Goal: Task Accomplishment & Management: Manage account settings

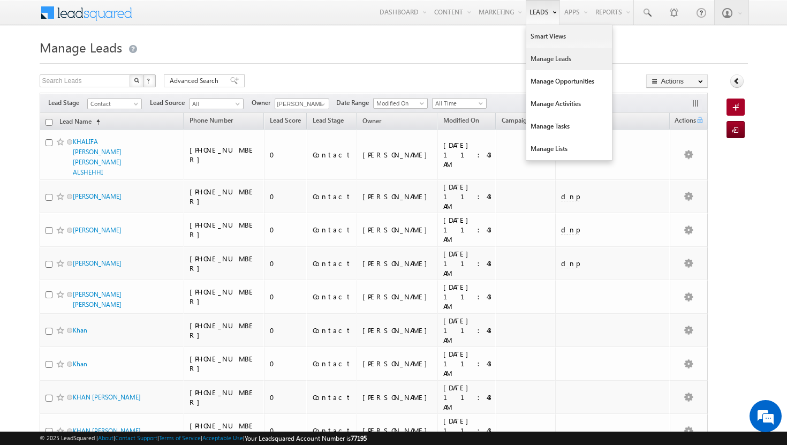
click at [540, 54] on link "Manage Leads" at bounding box center [569, 59] width 86 height 22
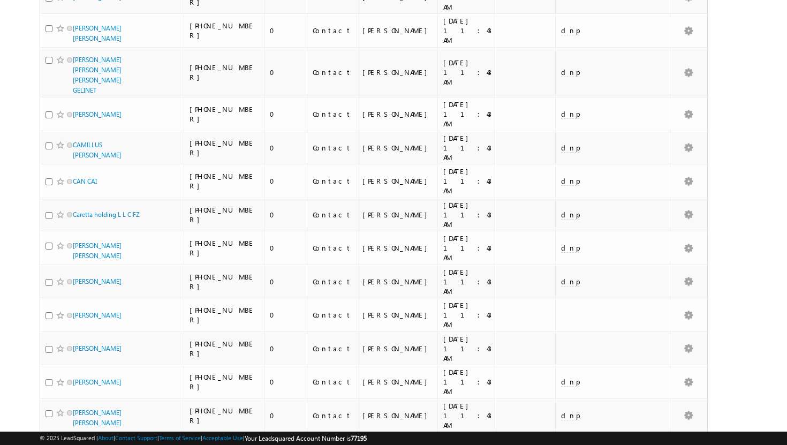
scroll to position [1167, 0]
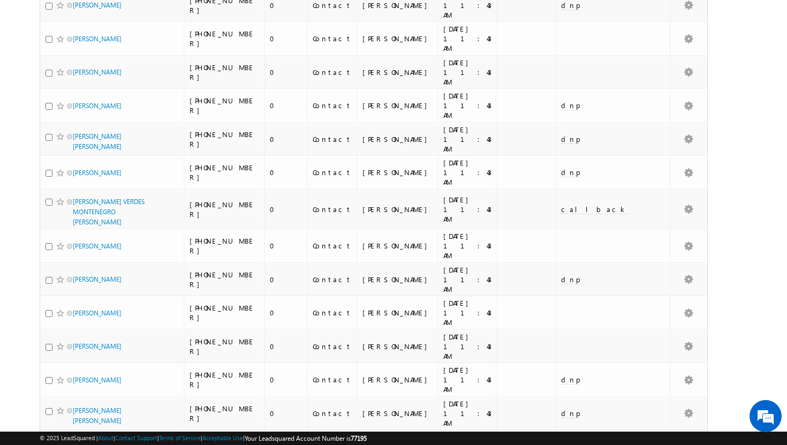
click at [82, 426] on li "100" at bounding box center [76, 425] width 26 height 11
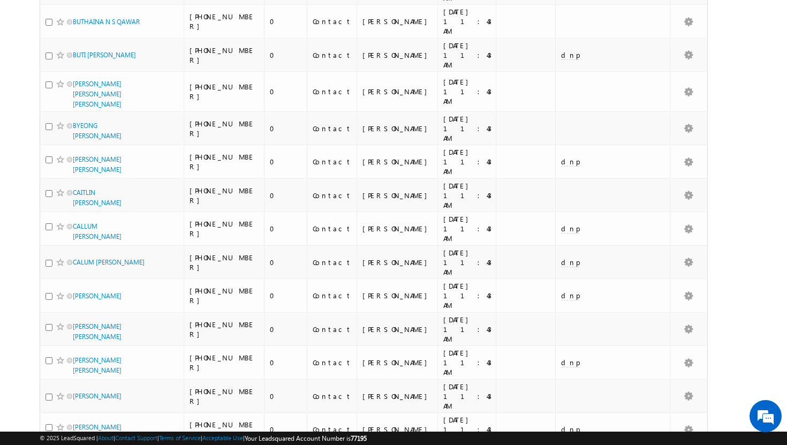
scroll to position [0, 0]
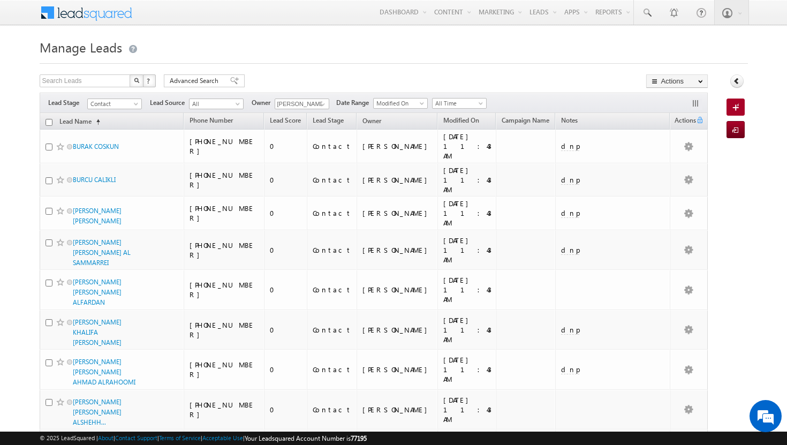
click at [49, 120] on input "checkbox" at bounding box center [49, 122] width 7 height 7
checkbox input "true"
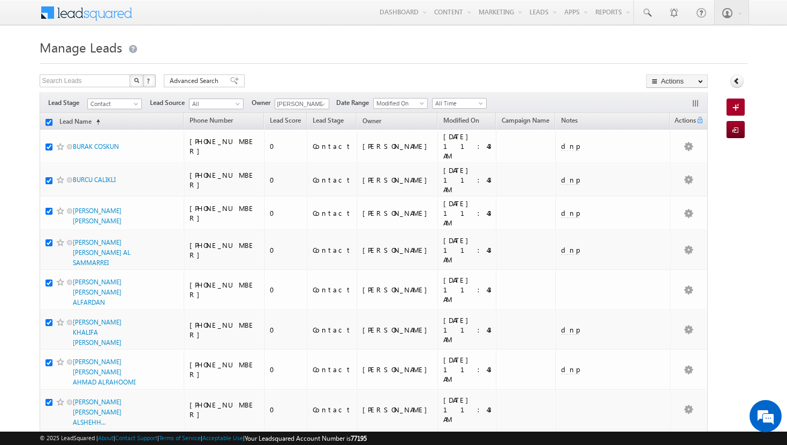
checkbox input "true"
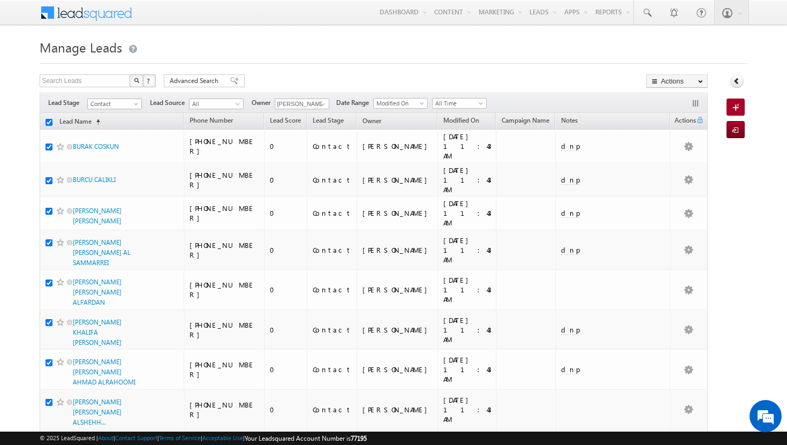
checkbox input "true"
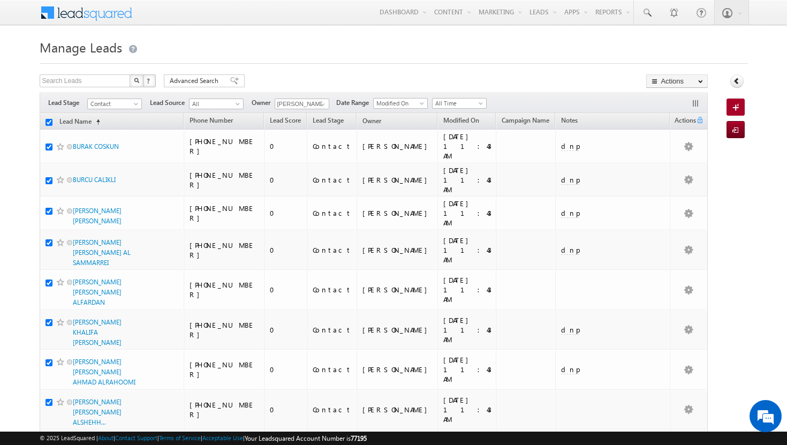
checkbox input "true"
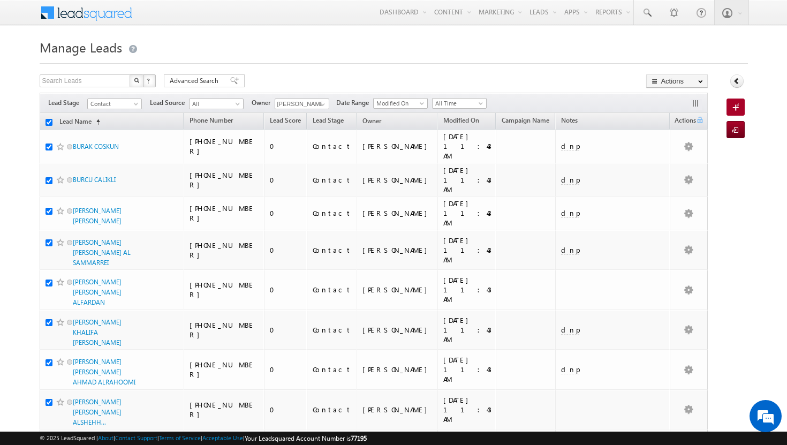
checkbox input "true"
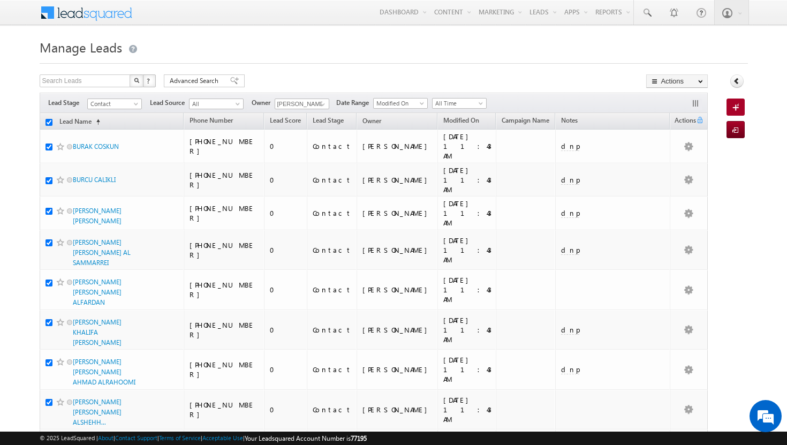
checkbox input "true"
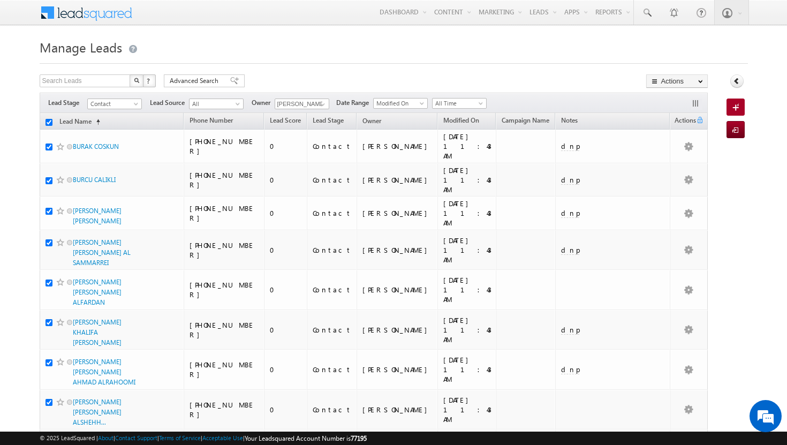
checkbox input "true"
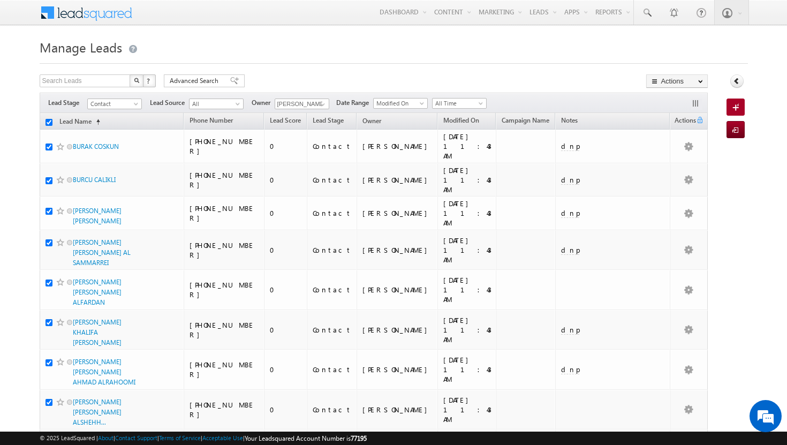
checkbox input "true"
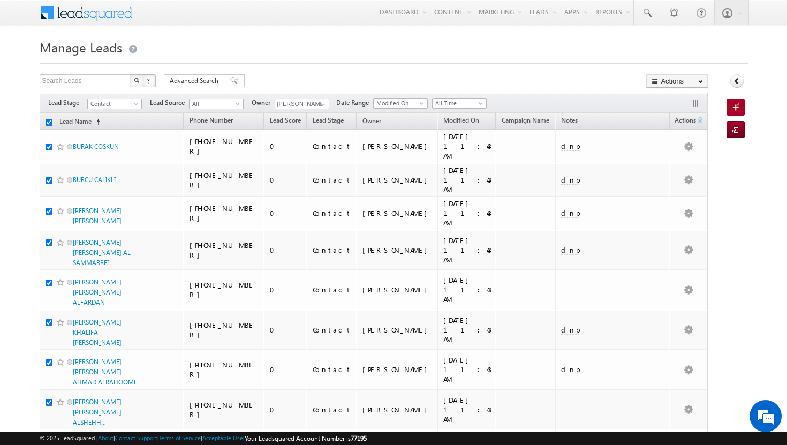
checkbox input "true"
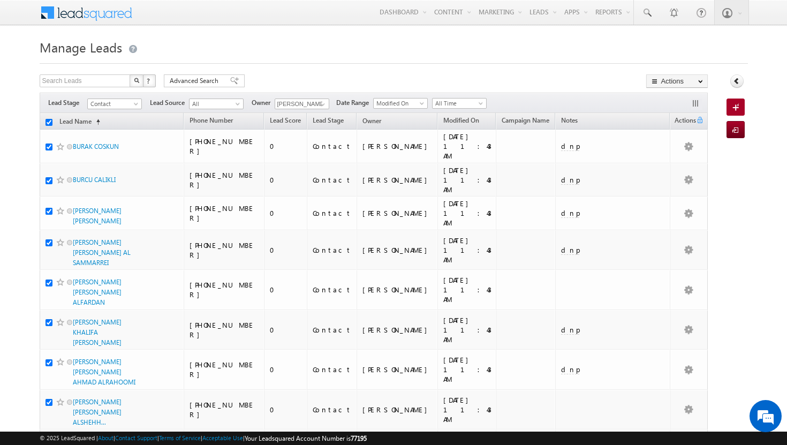
checkbox input "true"
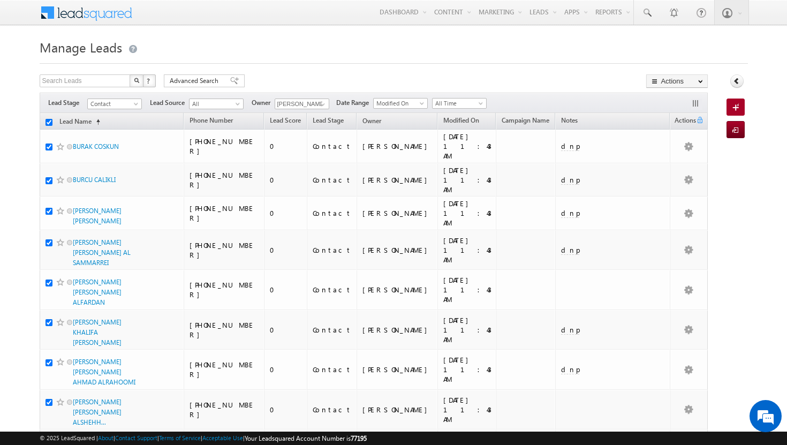
checkbox input "true"
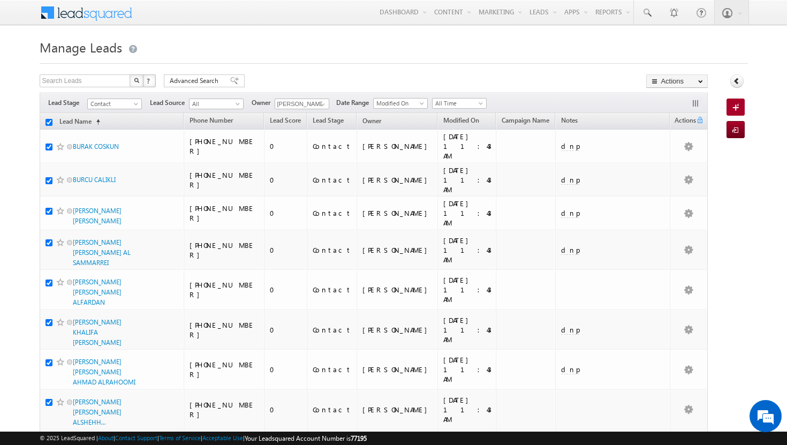
checkbox input "true"
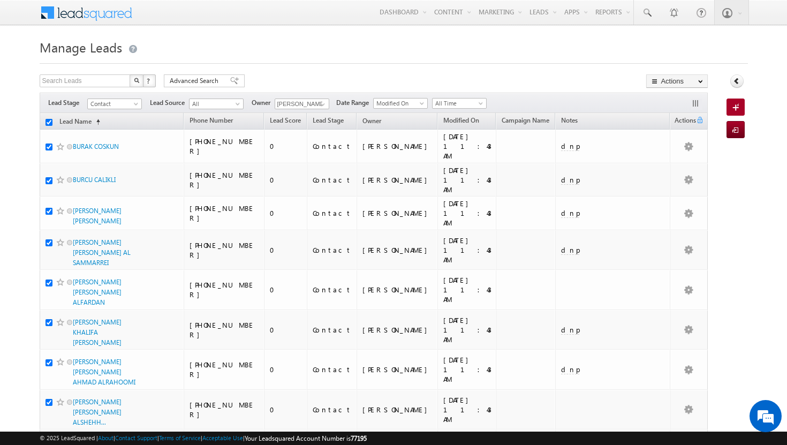
checkbox input "true"
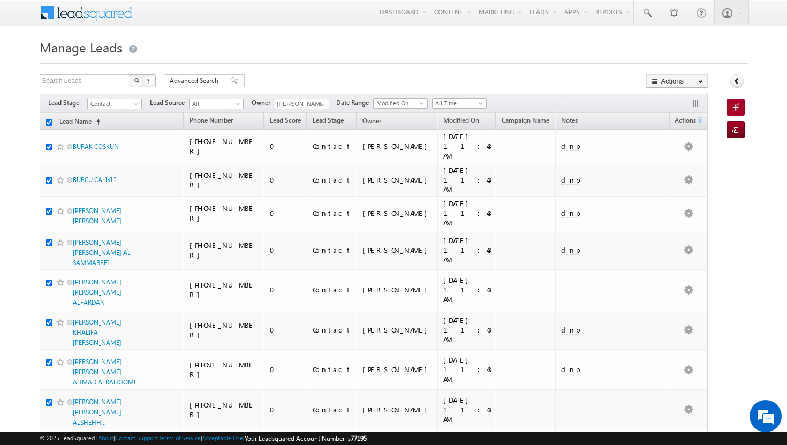
checkbox input "true"
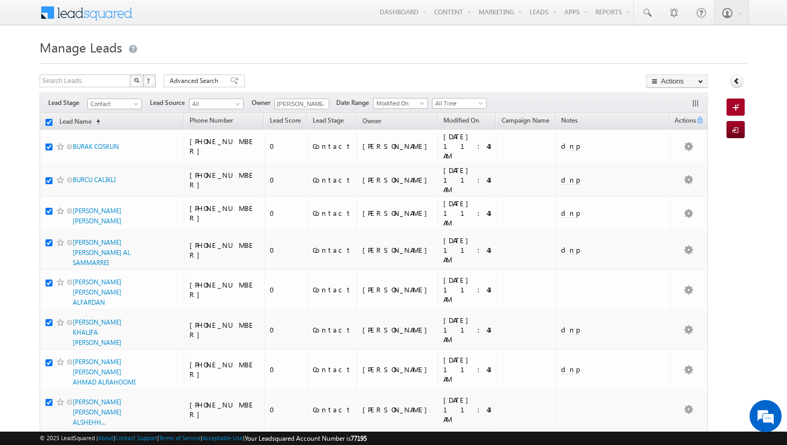
checkbox input "true"
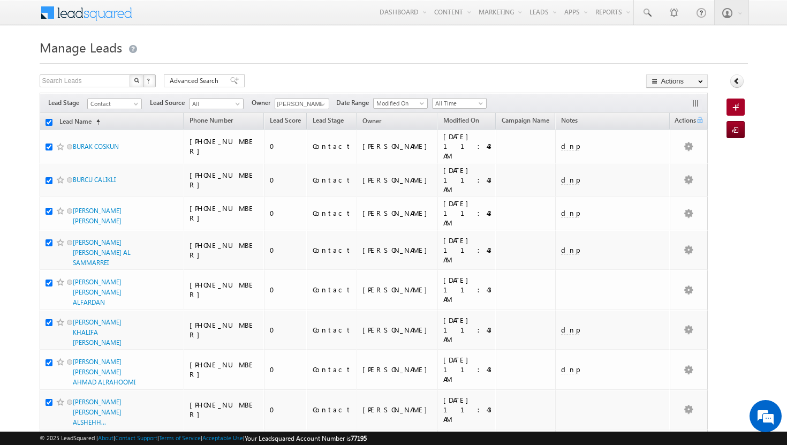
checkbox input "true"
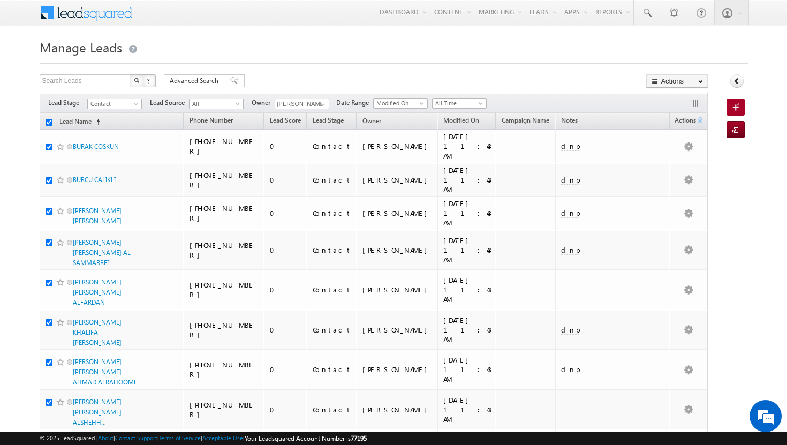
checkbox input "true"
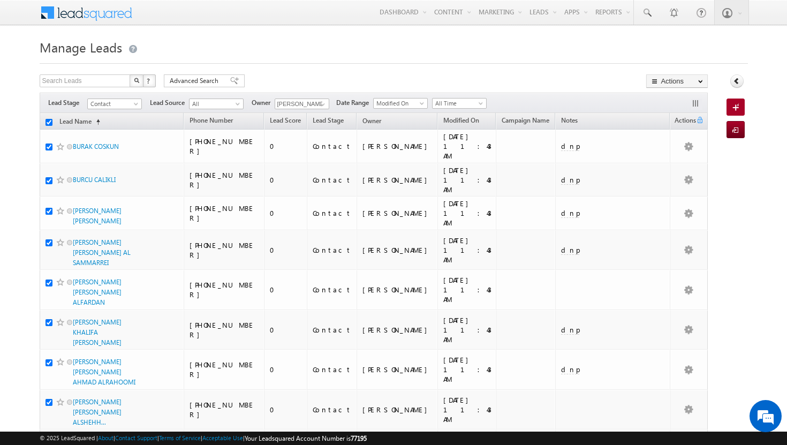
checkbox input "true"
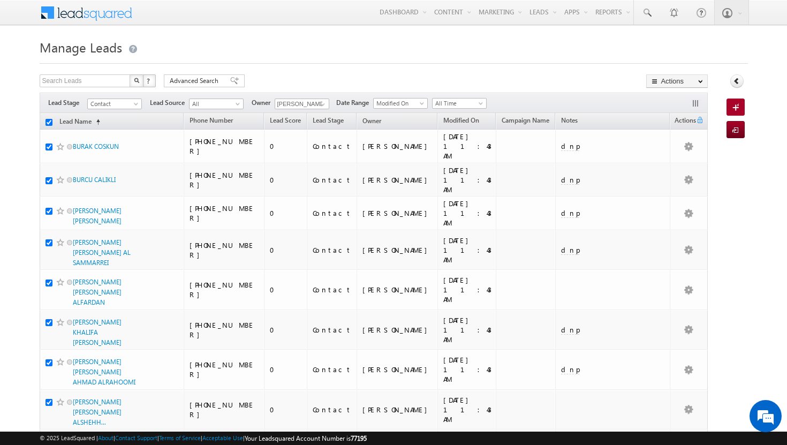
checkbox input "true"
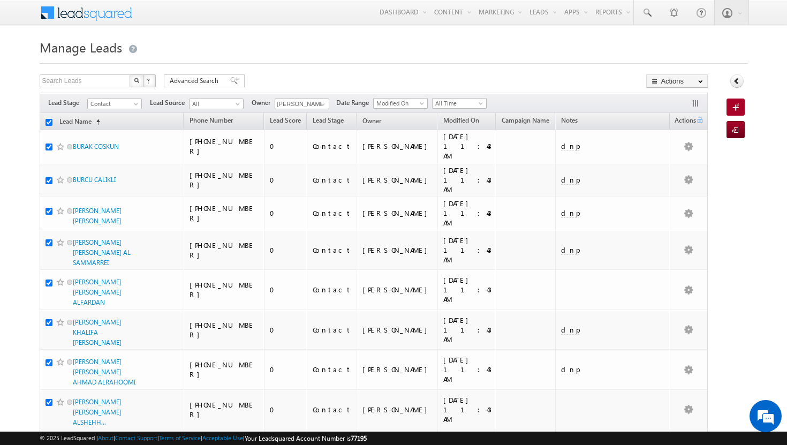
checkbox input "true"
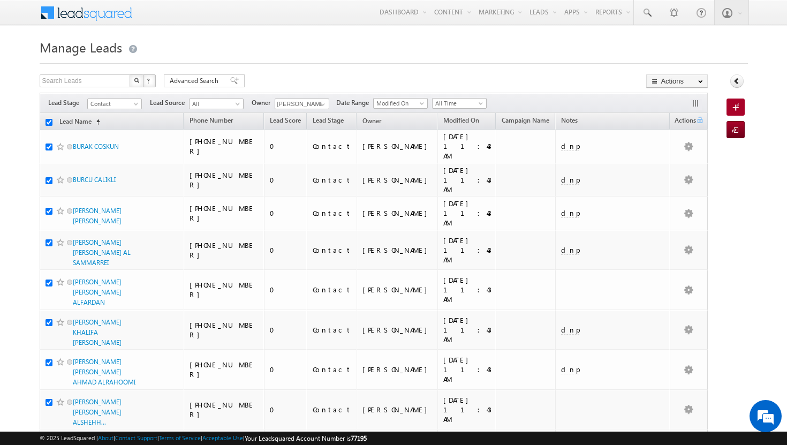
checkbox input "true"
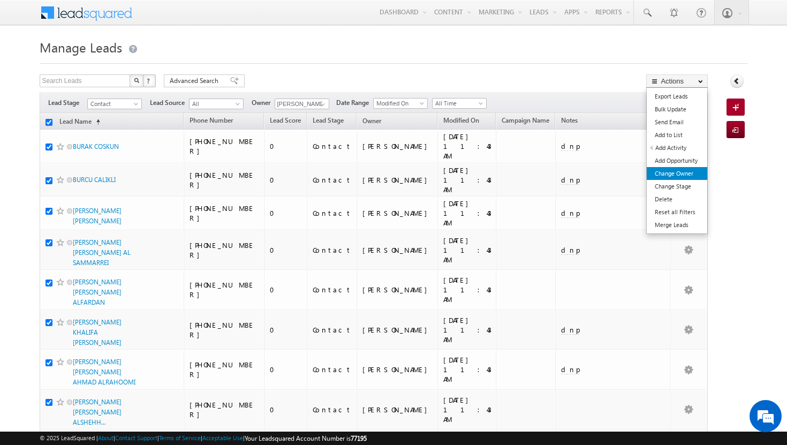
click at [686, 173] on link "Change Owner" at bounding box center [677, 173] width 60 height 13
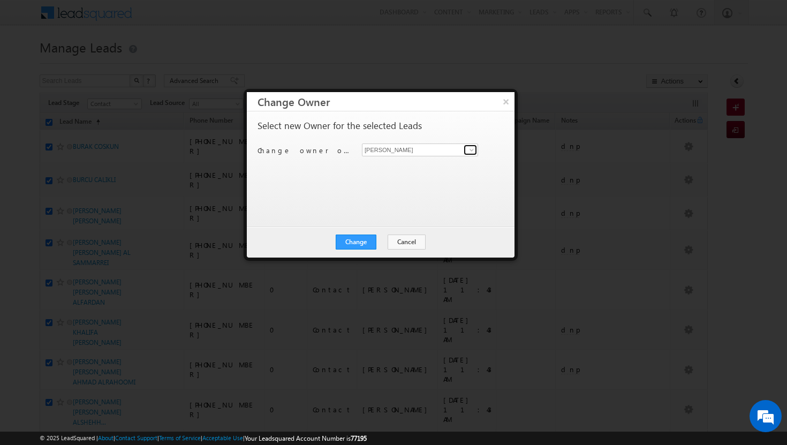
click at [473, 151] on span at bounding box center [471, 150] width 9 height 9
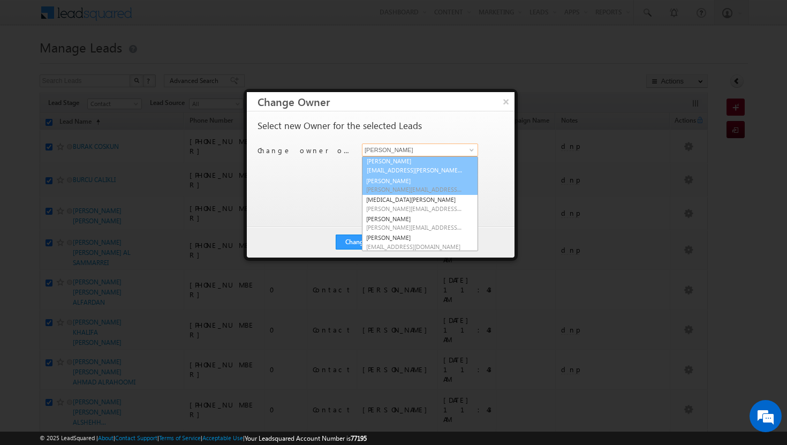
scroll to position [95, 0]
click at [412, 169] on span "[EMAIL_ADDRESS][PERSON_NAME][DOMAIN_NAME]" at bounding box center [414, 171] width 96 height 8
type input "[PERSON_NAME]"
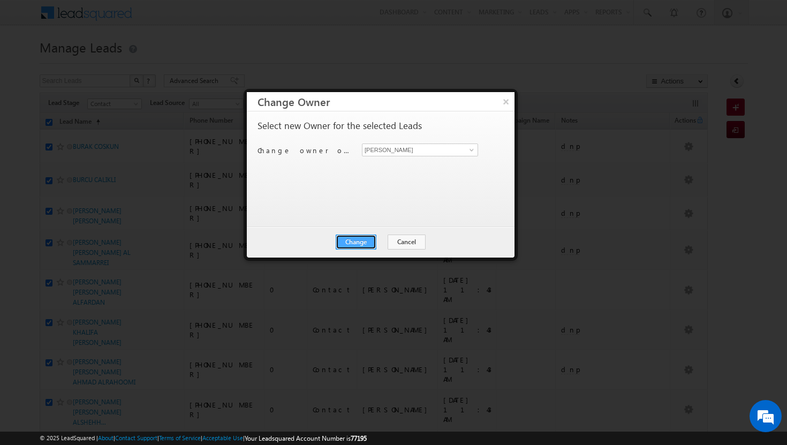
click at [367, 238] on button "Change" at bounding box center [356, 241] width 41 height 15
click at [388, 242] on button "Close" at bounding box center [382, 241] width 34 height 15
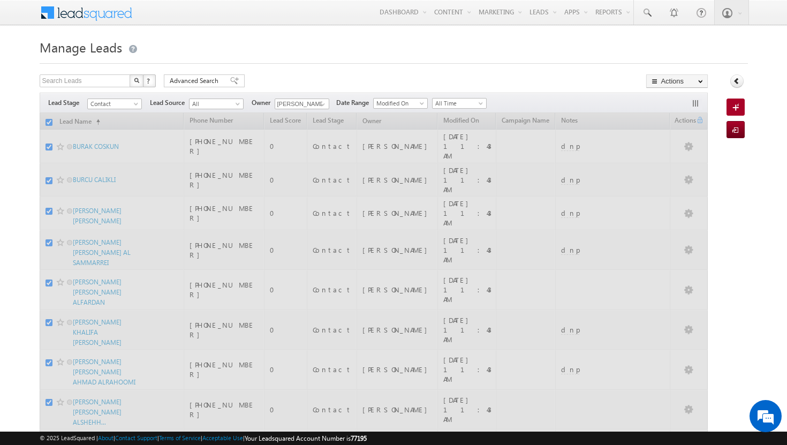
checkbox input "false"
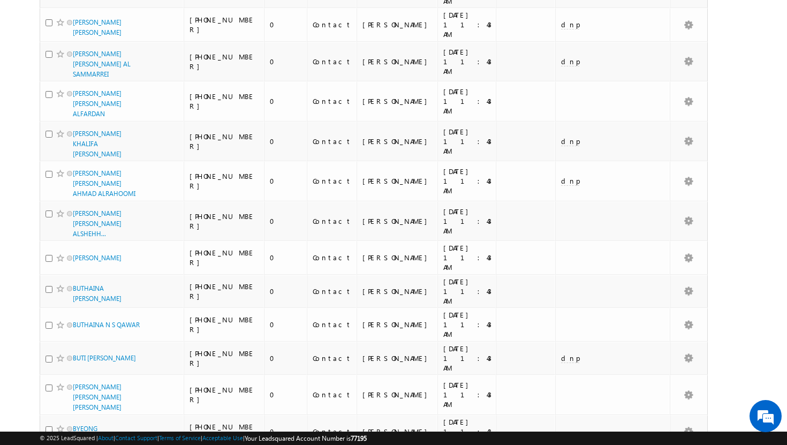
scroll to position [0, 0]
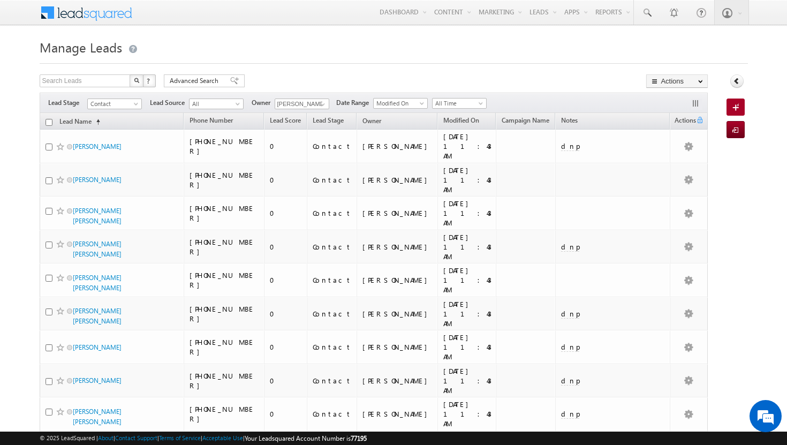
click at [47, 123] on input "checkbox" at bounding box center [49, 122] width 7 height 7
checkbox input "true"
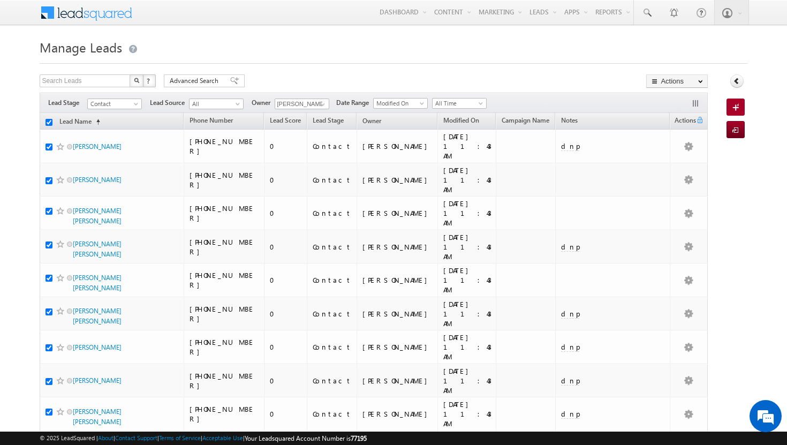
checkbox input "true"
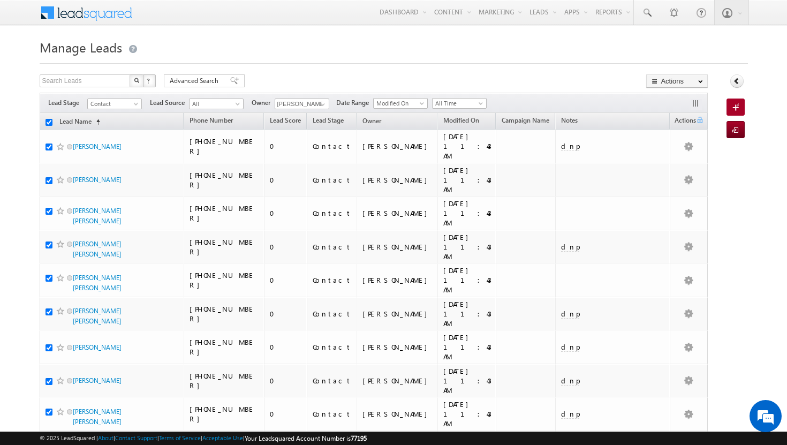
checkbox input "true"
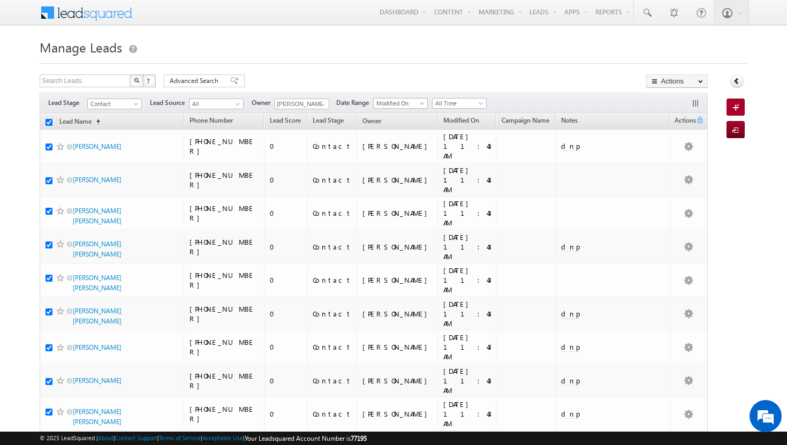
checkbox input "true"
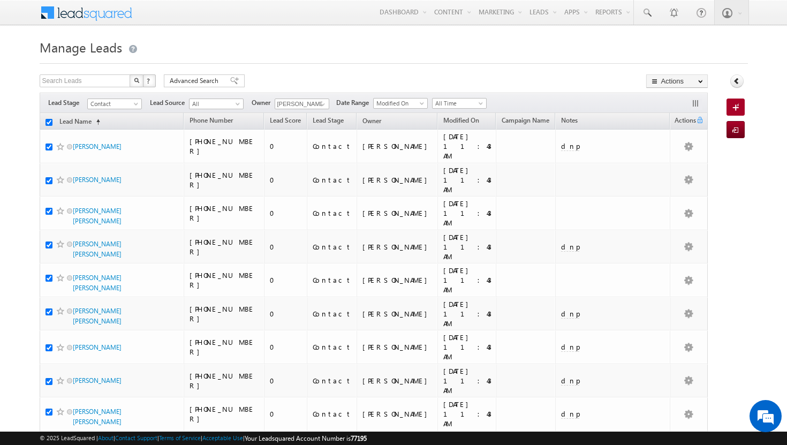
checkbox input "true"
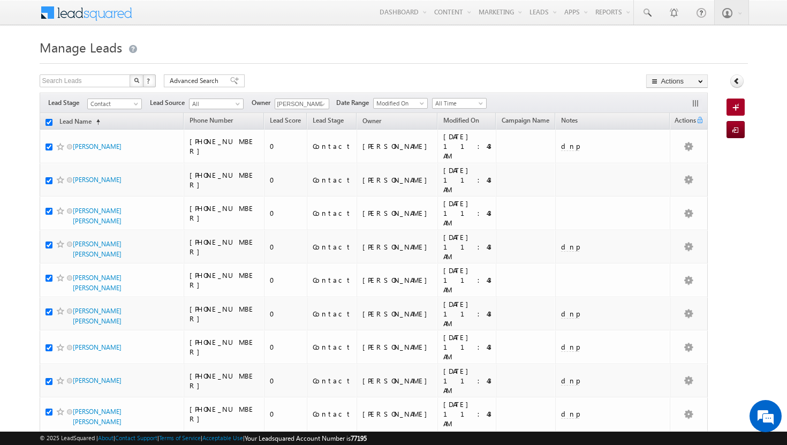
checkbox input "true"
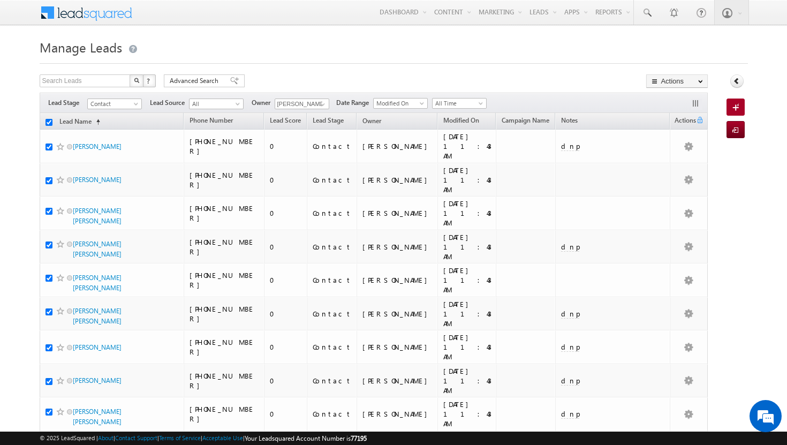
checkbox input "true"
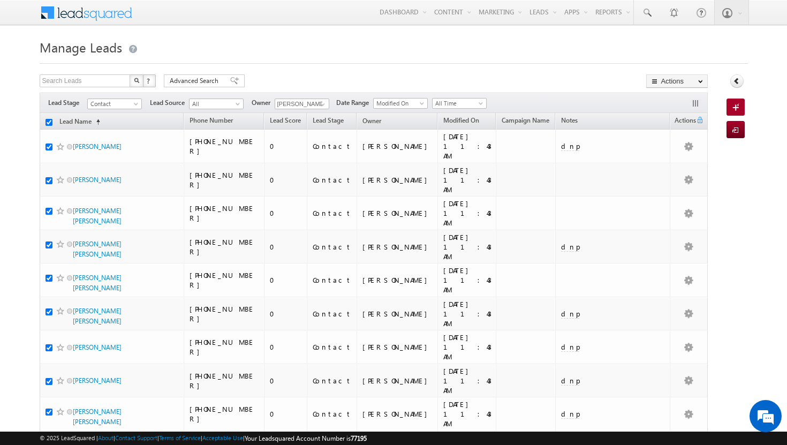
checkbox input "true"
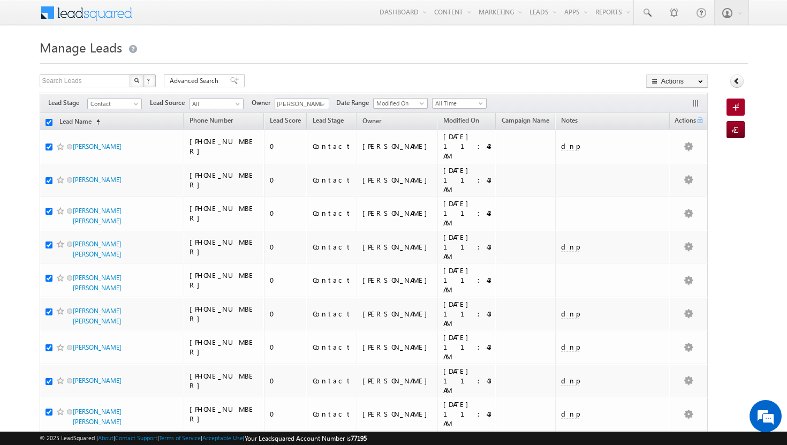
checkbox input "true"
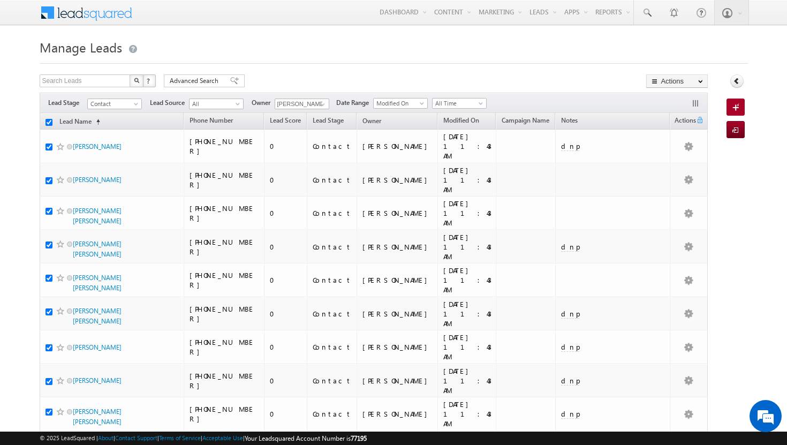
checkbox input "true"
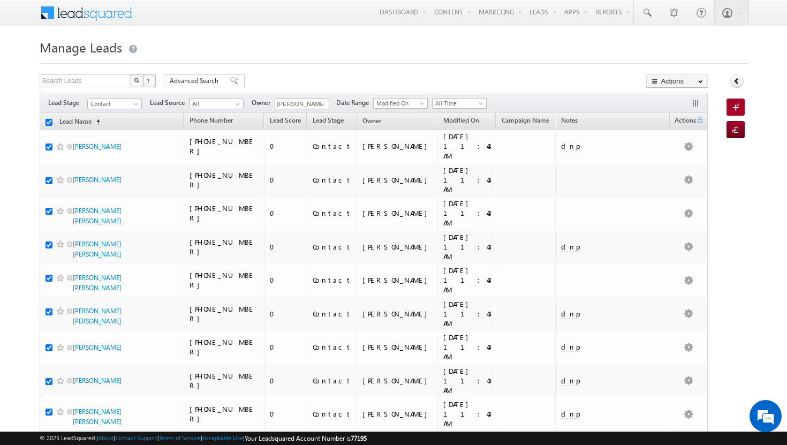
checkbox input "true"
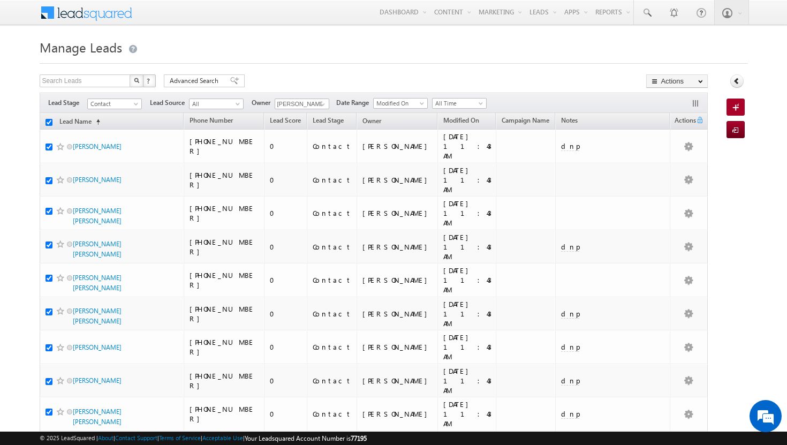
checkbox input "true"
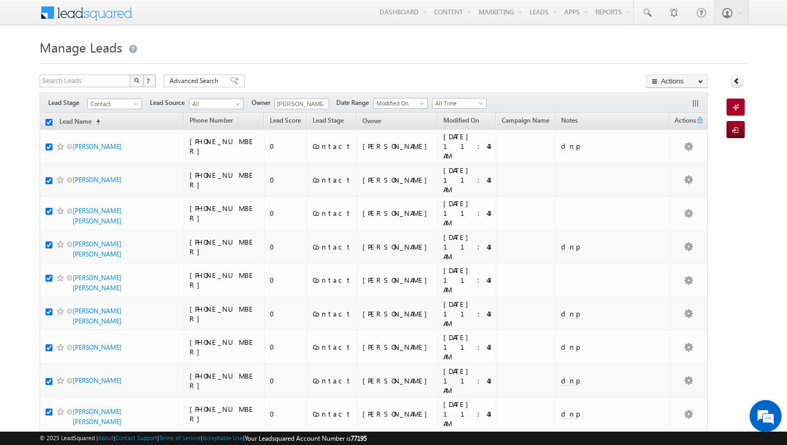
checkbox input "true"
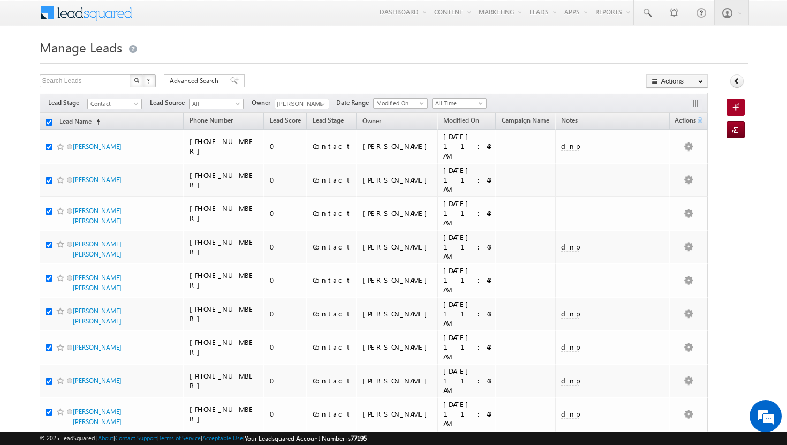
checkbox input "true"
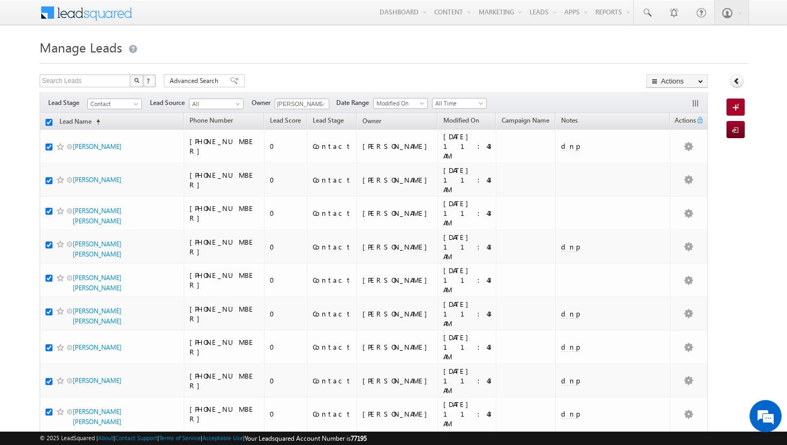
checkbox input "true"
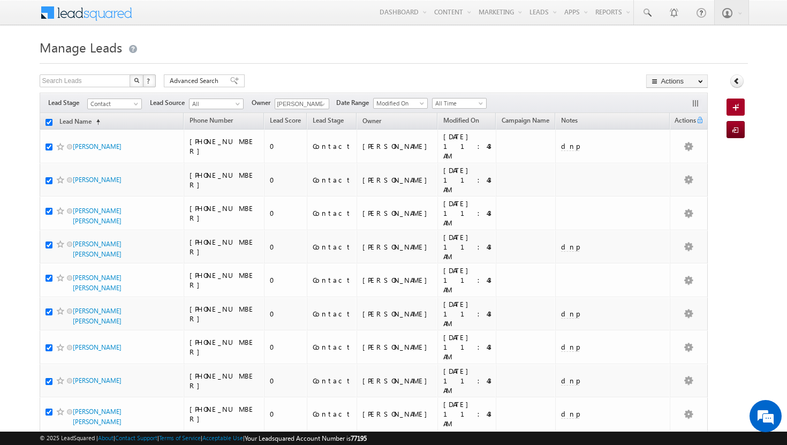
checkbox input "true"
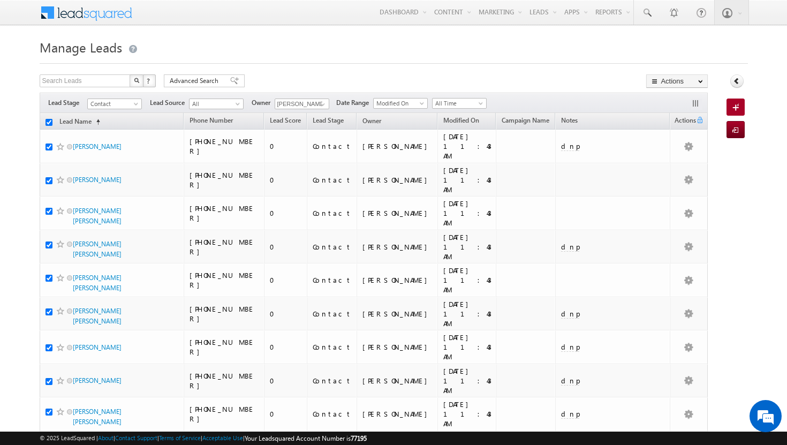
checkbox input "true"
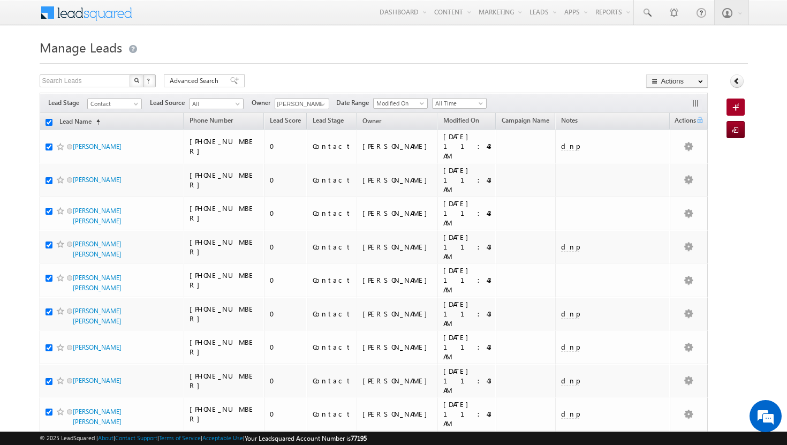
checkbox input "true"
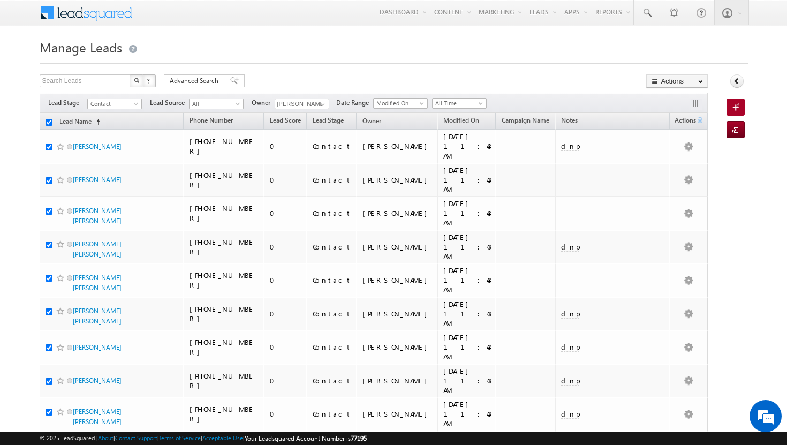
checkbox input "true"
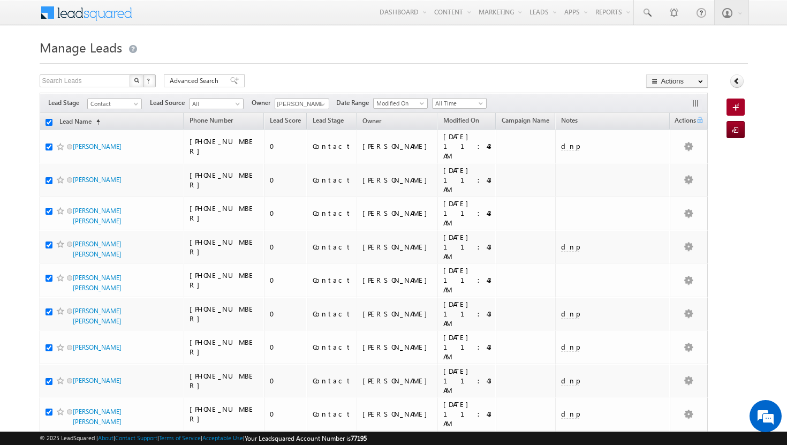
checkbox input "true"
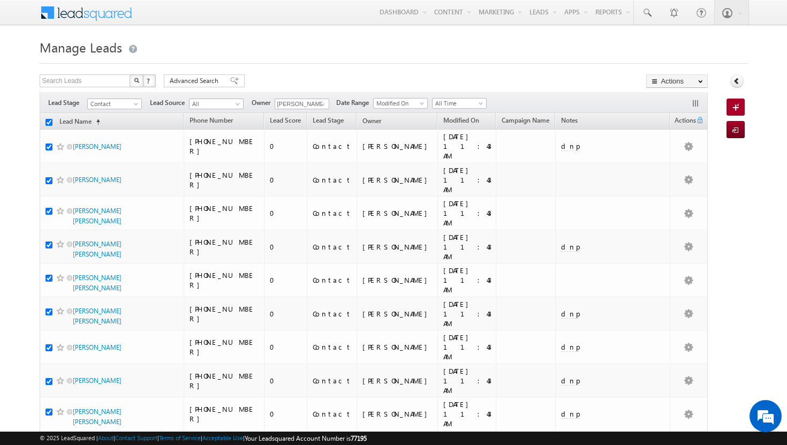
checkbox input "true"
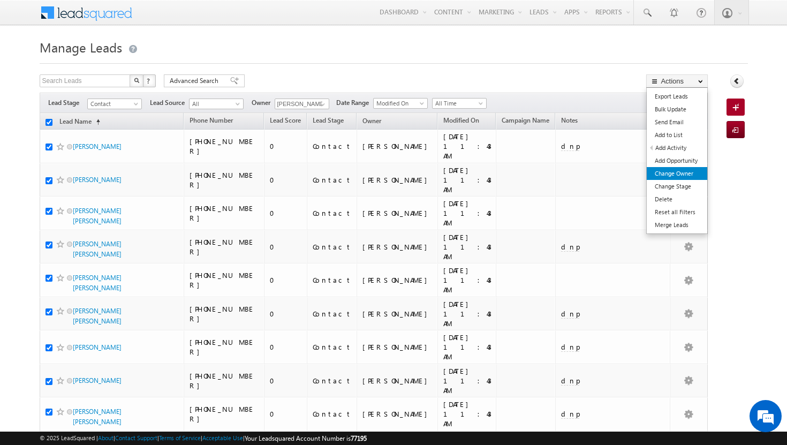
click at [679, 171] on link "Change Owner" at bounding box center [677, 173] width 60 height 13
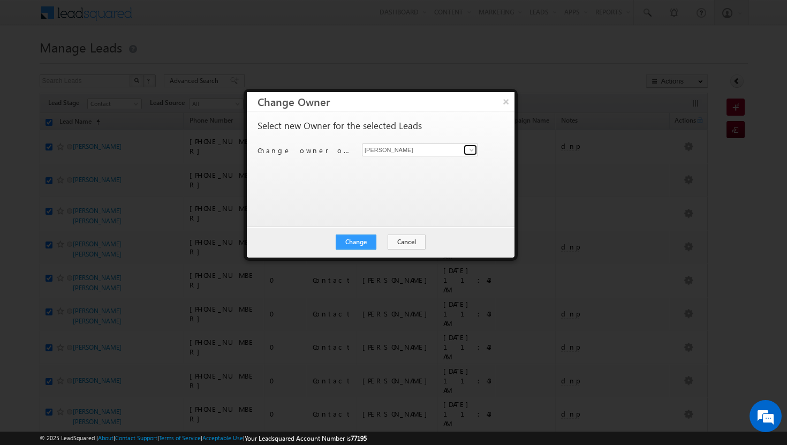
click at [473, 153] on span at bounding box center [471, 150] width 9 height 9
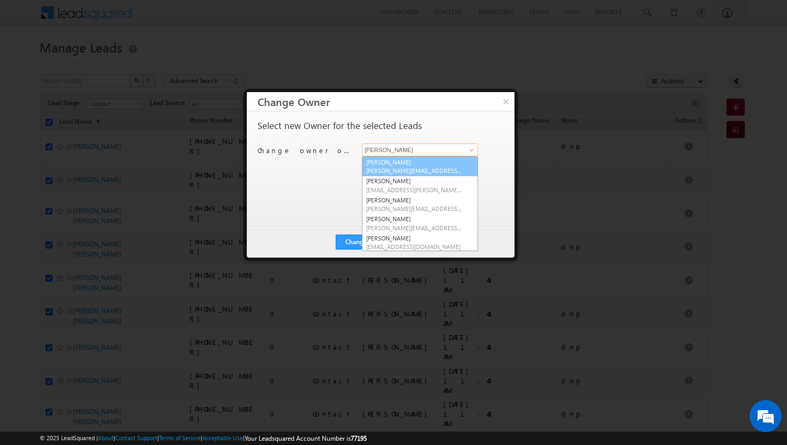
click at [428, 167] on span "[PERSON_NAME][EMAIL_ADDRESS][DOMAIN_NAME]" at bounding box center [414, 170] width 96 height 8
type input "[PERSON_NAME]"
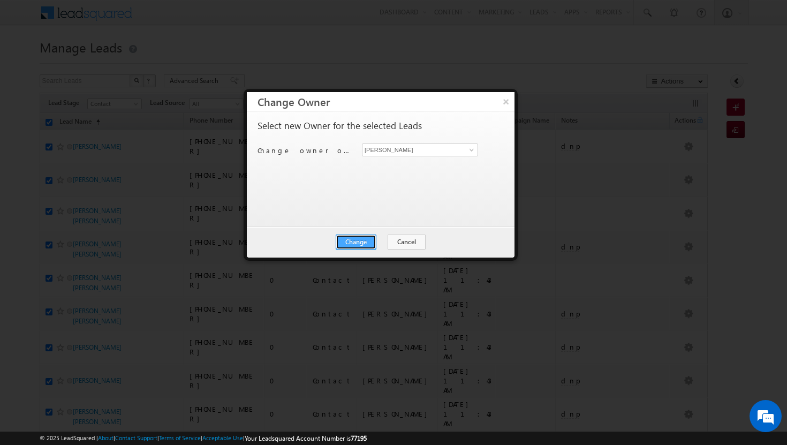
click at [356, 239] on button "Change" at bounding box center [356, 241] width 41 height 15
click at [377, 242] on button "Close" at bounding box center [382, 241] width 34 height 15
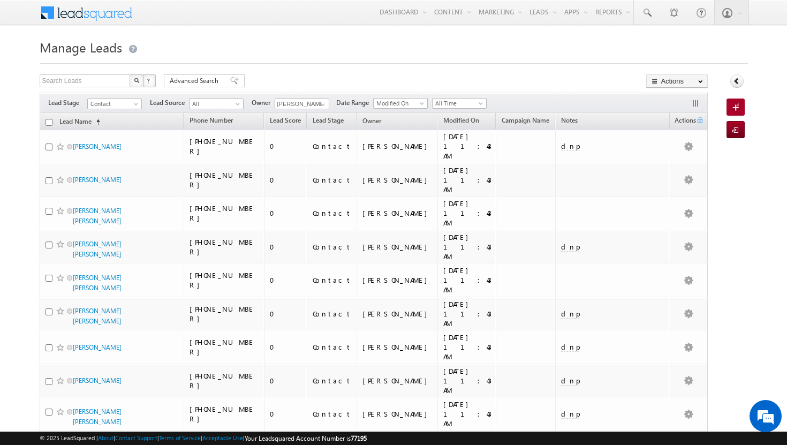
click at [48, 123] on input "checkbox" at bounding box center [49, 122] width 7 height 7
checkbox input "true"
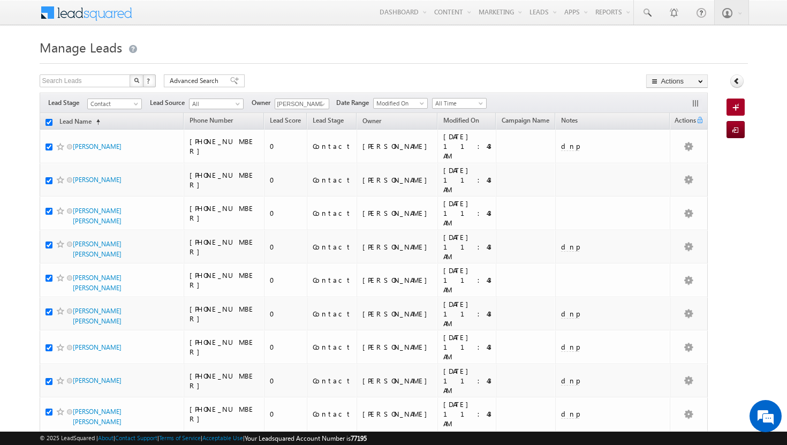
checkbox input "true"
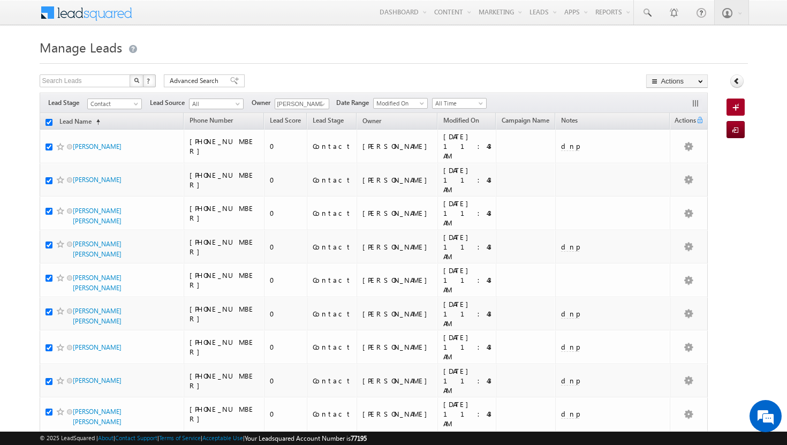
checkbox input "true"
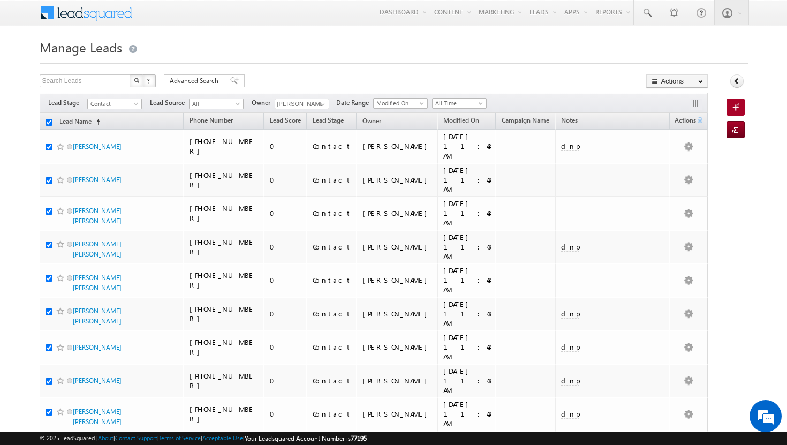
checkbox input "true"
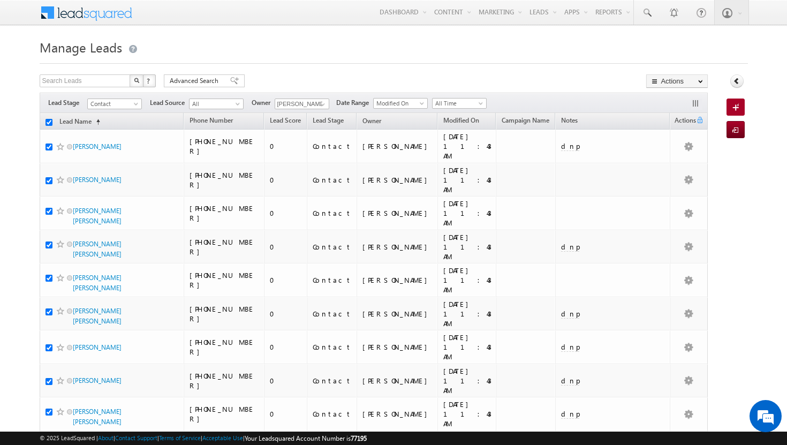
checkbox input "true"
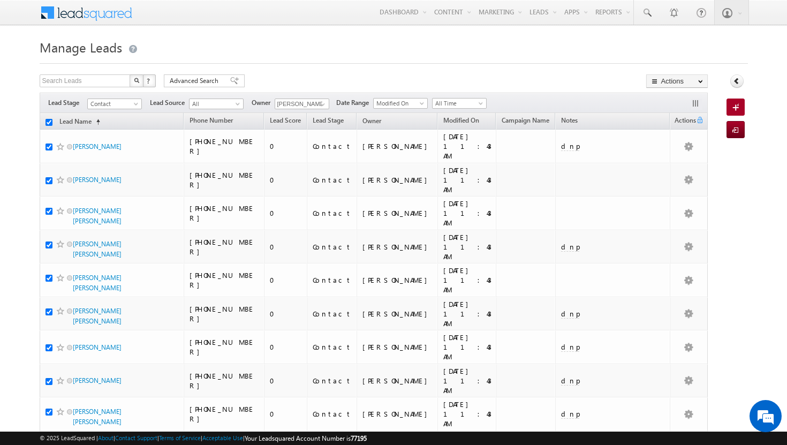
checkbox input "true"
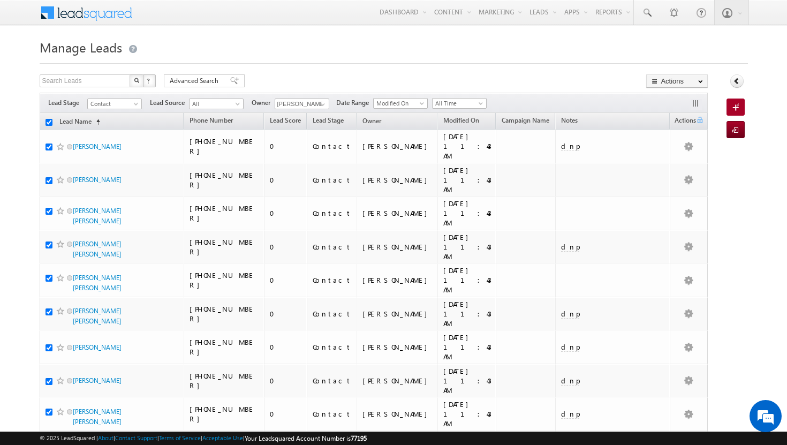
checkbox input "true"
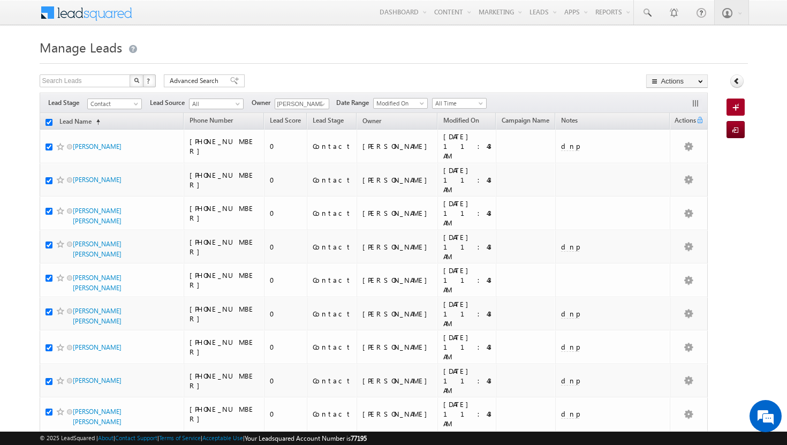
checkbox input "true"
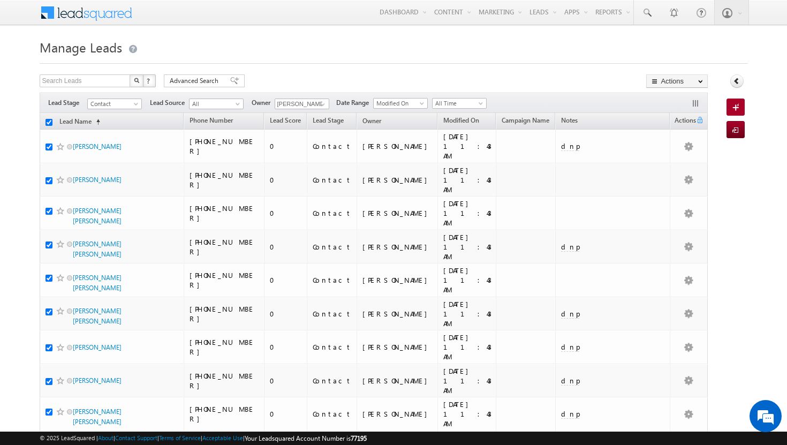
checkbox input "true"
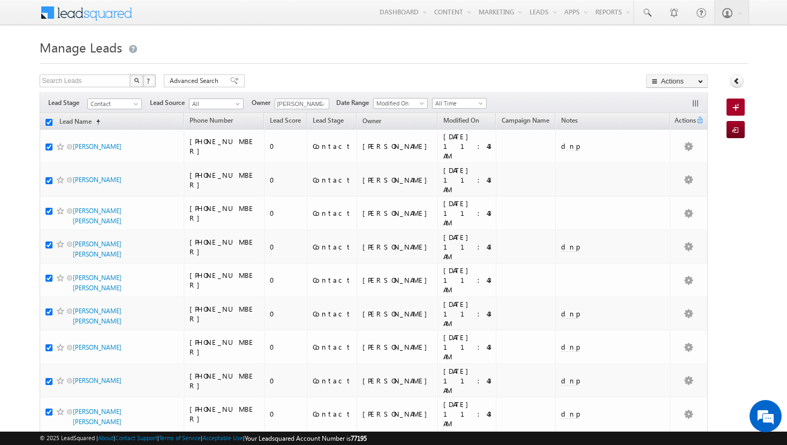
checkbox input "true"
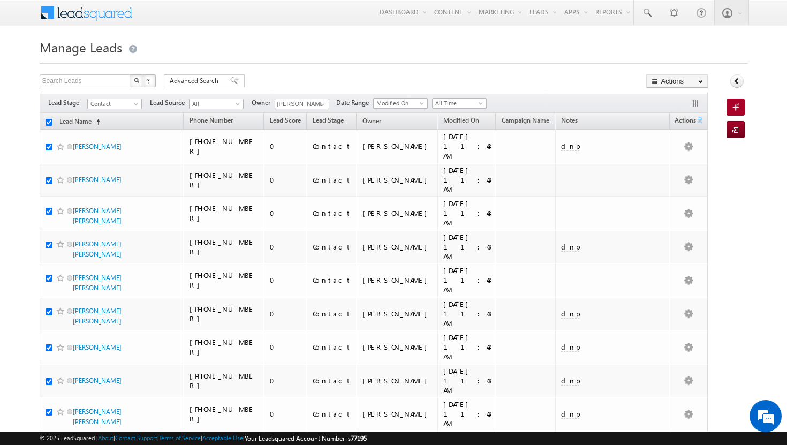
checkbox input "true"
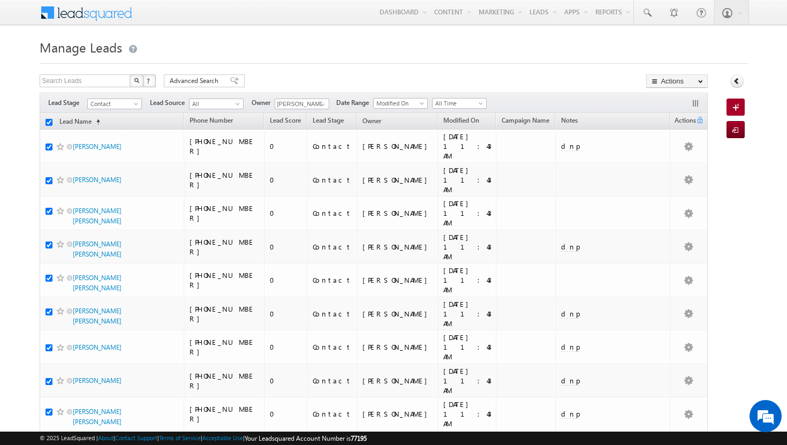
checkbox input "true"
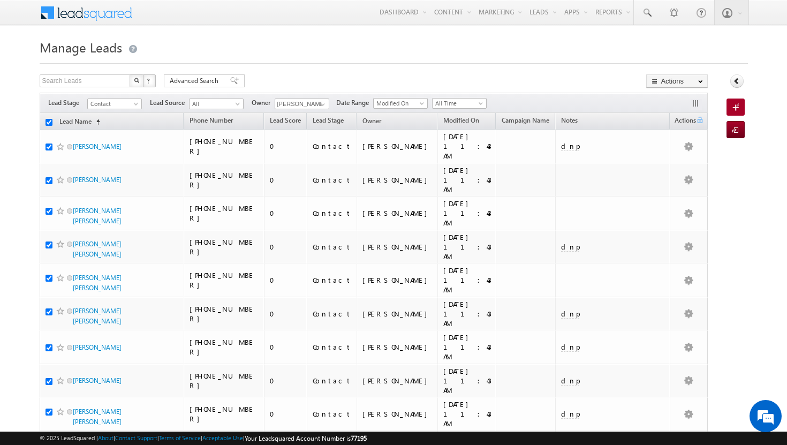
checkbox input "true"
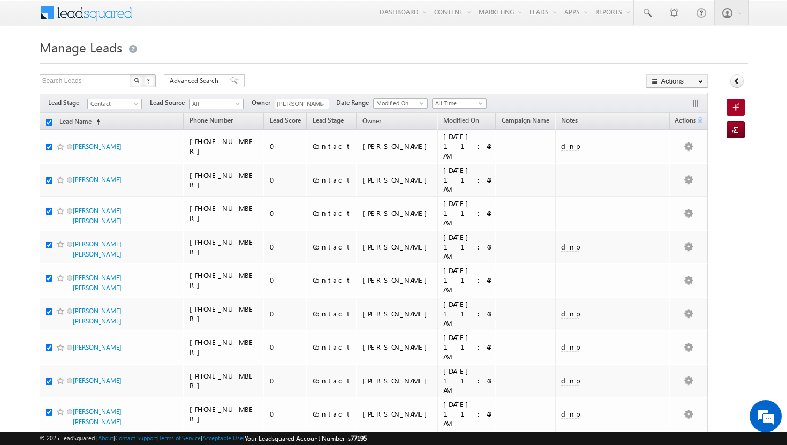
checkbox input "true"
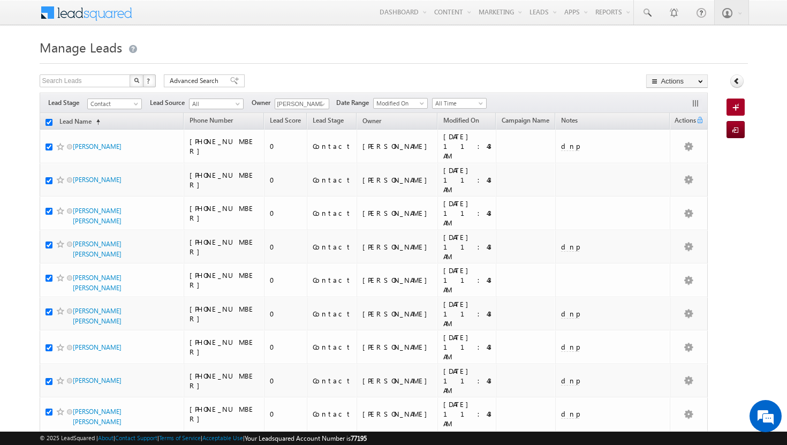
checkbox input "true"
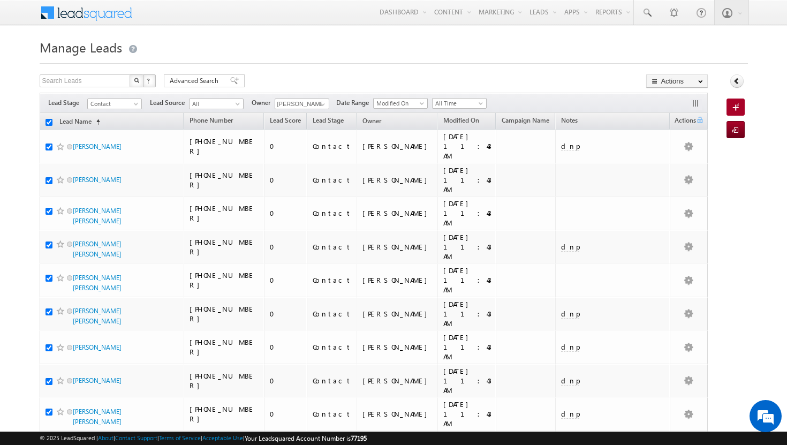
checkbox input "true"
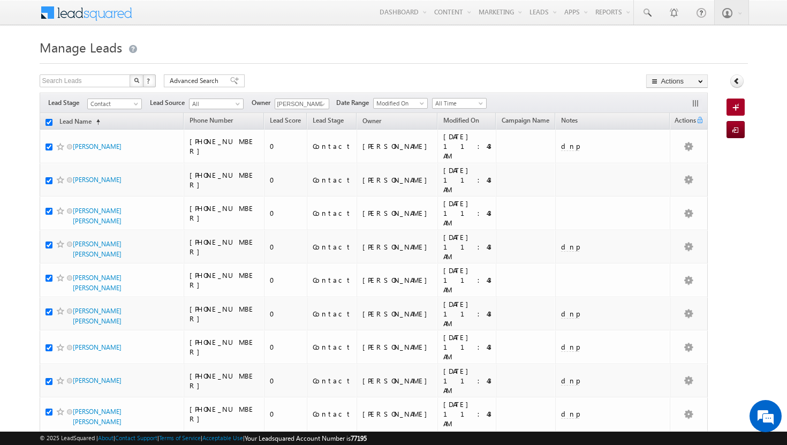
checkbox input "true"
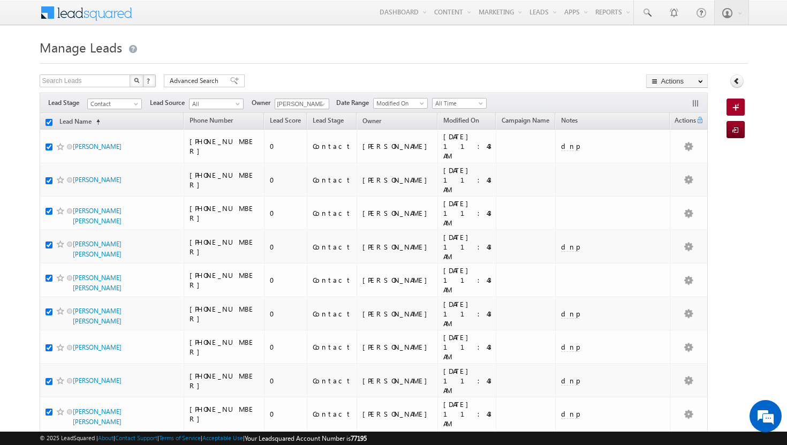
checkbox input "true"
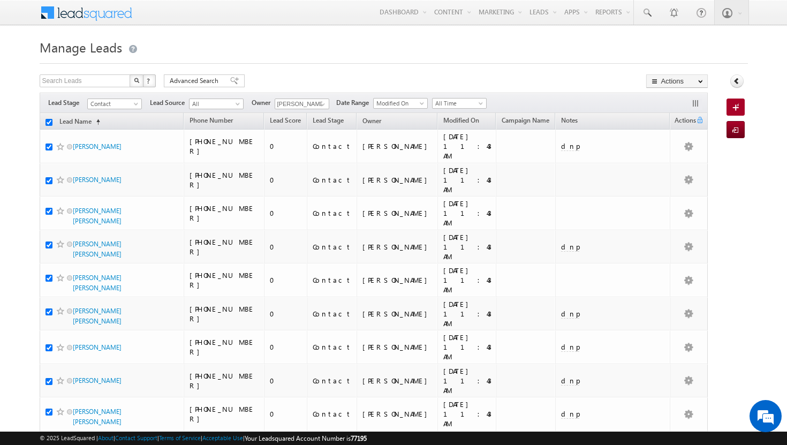
checkbox input "true"
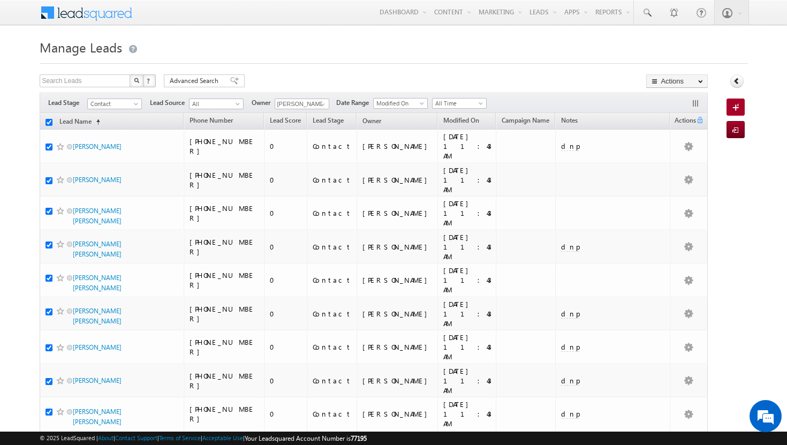
checkbox input "true"
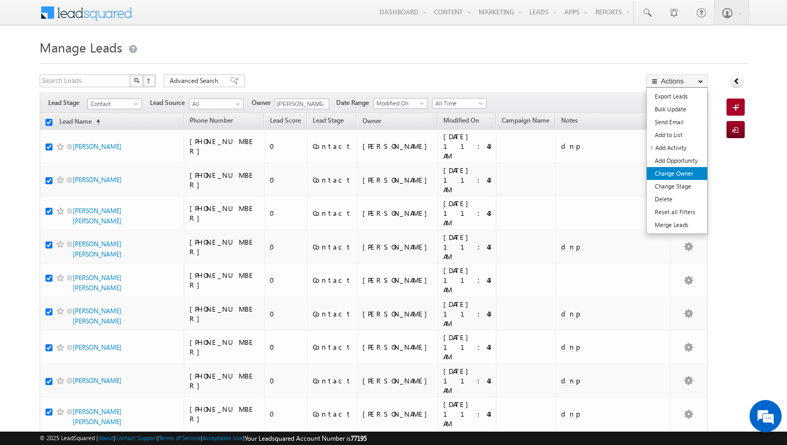
click at [694, 169] on link "Change Owner" at bounding box center [677, 173] width 60 height 13
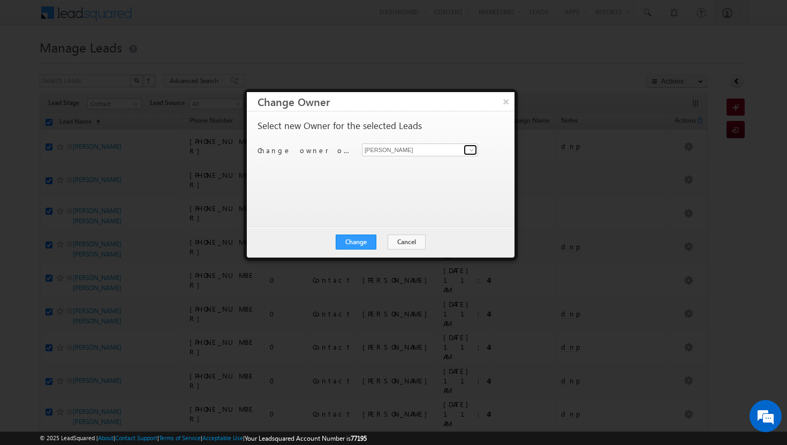
click at [473, 149] on span at bounding box center [471, 150] width 9 height 9
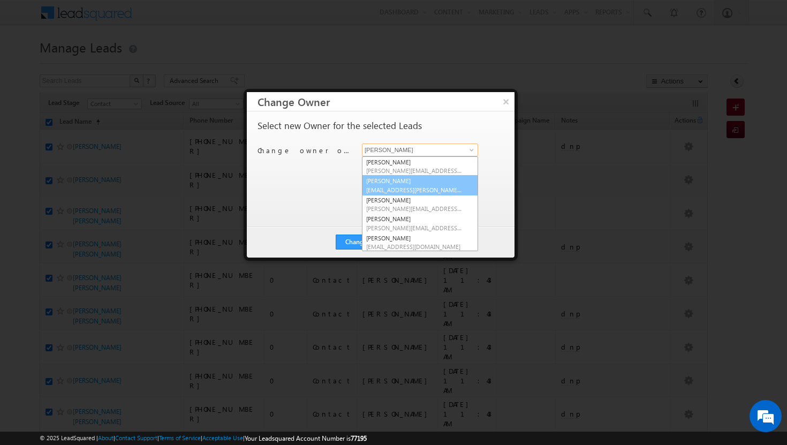
click at [441, 186] on span "[EMAIL_ADDRESS][PERSON_NAME][DOMAIN_NAME]" at bounding box center [414, 190] width 96 height 8
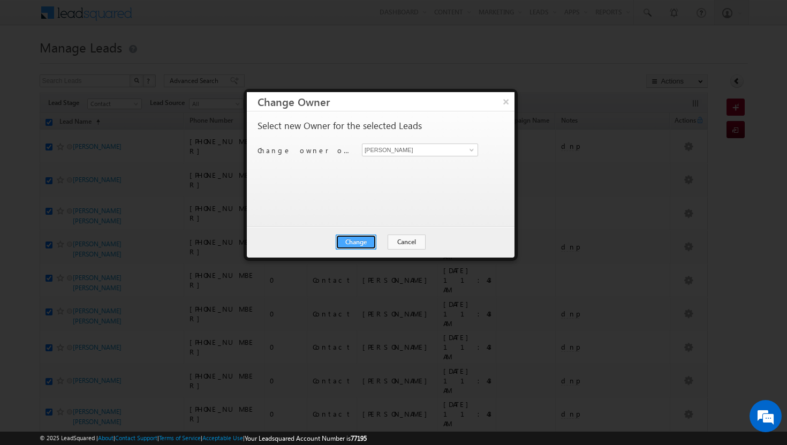
click at [372, 238] on button "Change" at bounding box center [356, 241] width 41 height 15
click at [393, 238] on button "Close" at bounding box center [382, 241] width 34 height 15
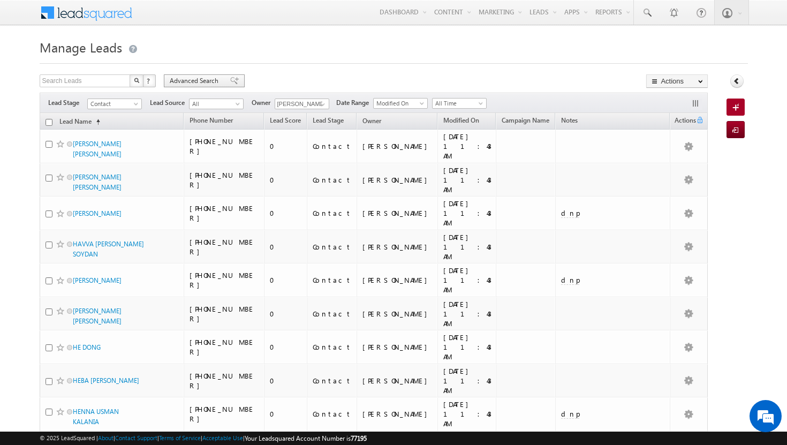
click at [210, 79] on span "Advanced Search" at bounding box center [196, 81] width 52 height 10
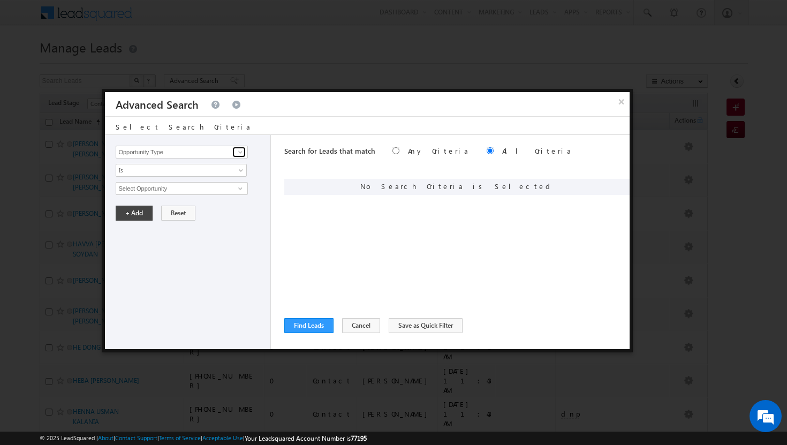
click at [240, 153] on span at bounding box center [240, 152] width 9 height 9
click at [211, 192] on link "Modified On" at bounding box center [182, 196] width 132 height 12
click at [240, 192] on span at bounding box center [242, 190] width 9 height 9
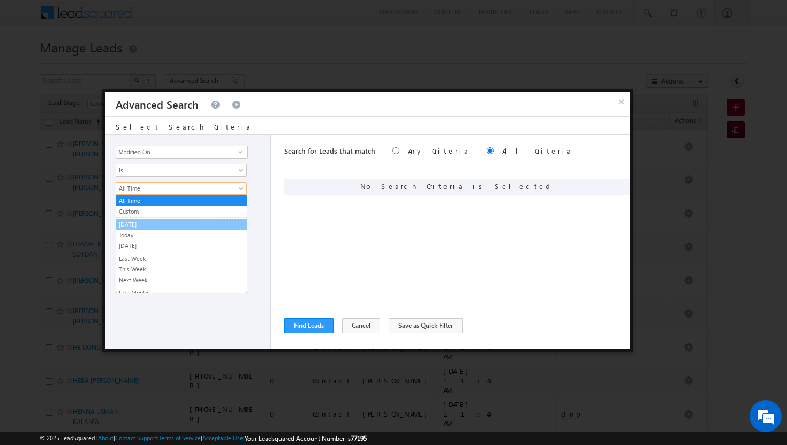
click at [204, 225] on link "[DATE]" at bounding box center [181, 224] width 131 height 10
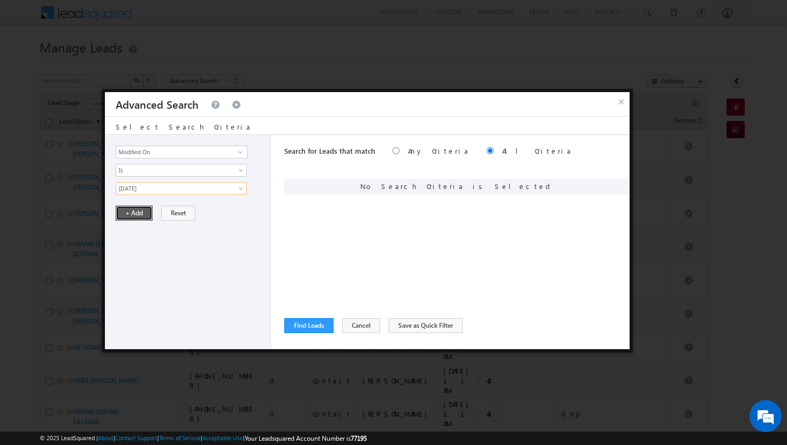
click at [139, 215] on button "+ Add" at bounding box center [134, 213] width 37 height 15
click at [243, 150] on span at bounding box center [240, 152] width 9 height 9
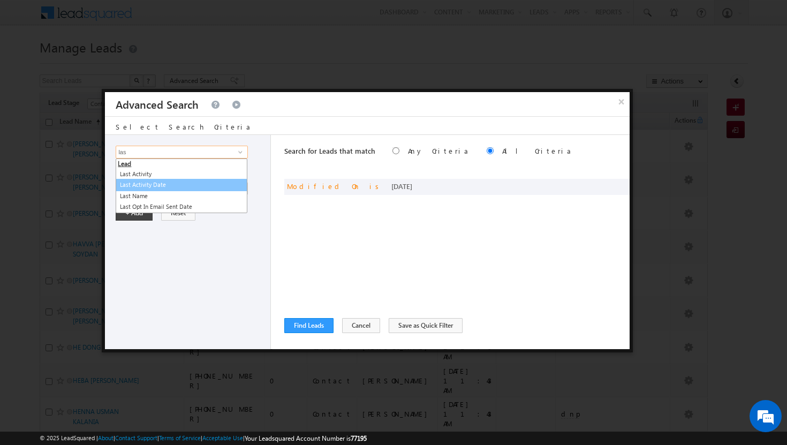
click at [187, 184] on link "Last Activity Date" at bounding box center [182, 185] width 132 height 12
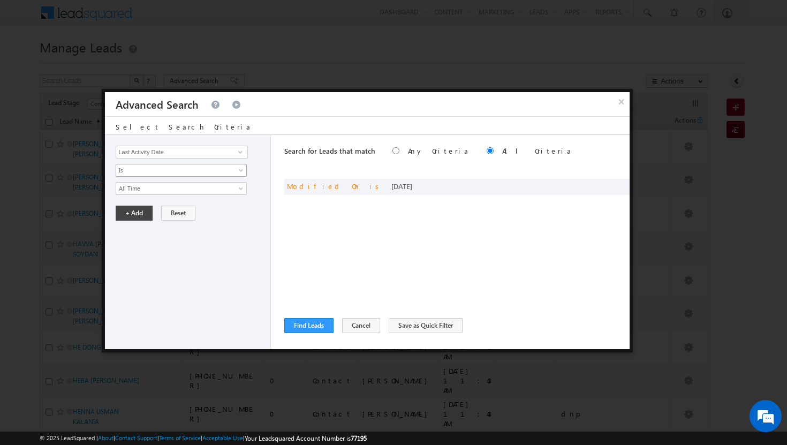
click at [231, 173] on span "Is" at bounding box center [174, 170] width 116 height 10
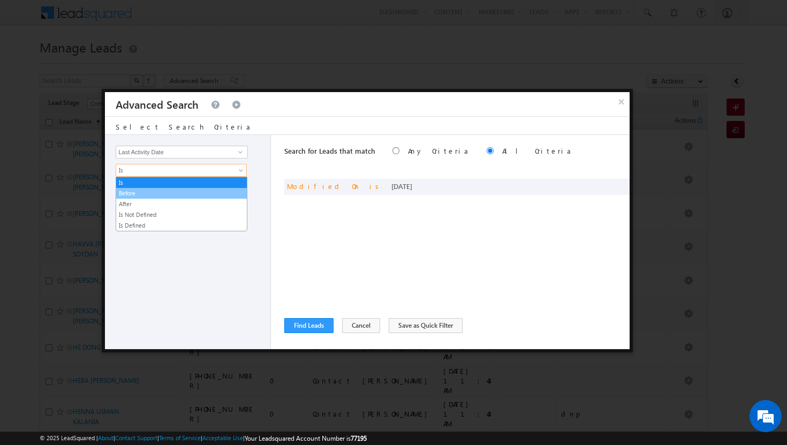
click at [222, 188] on link "Before" at bounding box center [181, 193] width 131 height 10
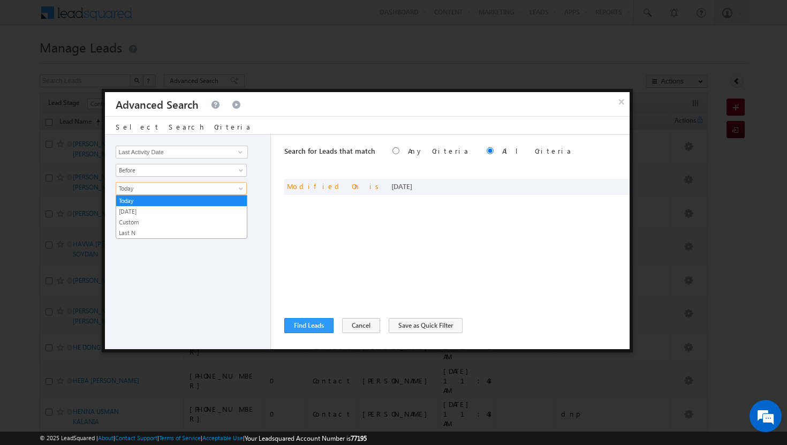
click at [229, 188] on span "Today" at bounding box center [174, 189] width 116 height 10
click at [206, 207] on link "[DATE]" at bounding box center [181, 212] width 131 height 10
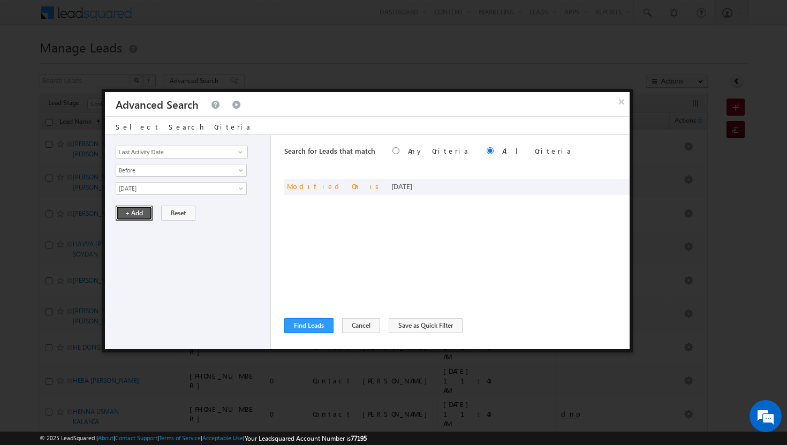
click at [144, 209] on button "+ Add" at bounding box center [134, 213] width 37 height 15
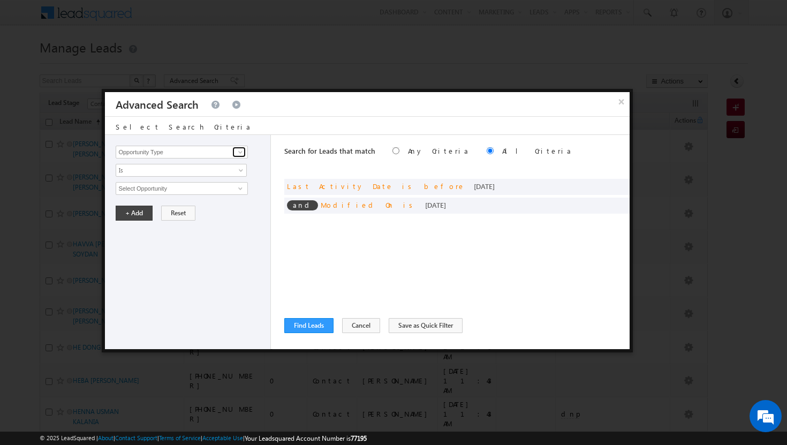
click at [241, 154] on span at bounding box center [240, 152] width 9 height 9
click at [212, 178] on link "Owner" at bounding box center [182, 174] width 132 height 12
click at [228, 171] on span "Is" at bounding box center [174, 170] width 116 height 10
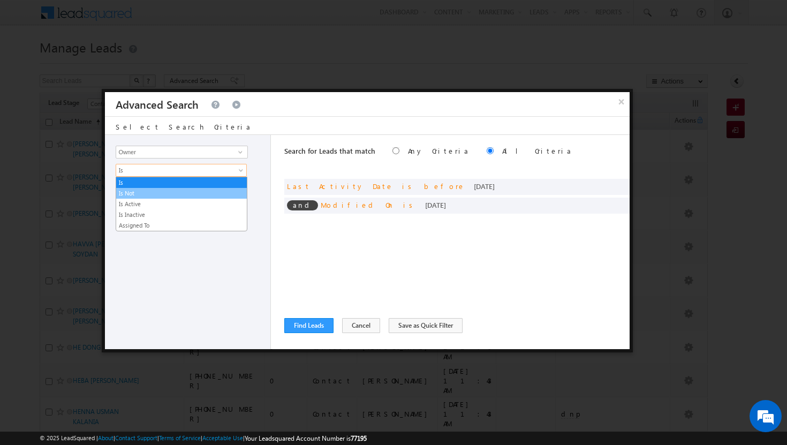
click at [219, 193] on link "Is Not" at bounding box center [181, 193] width 131 height 10
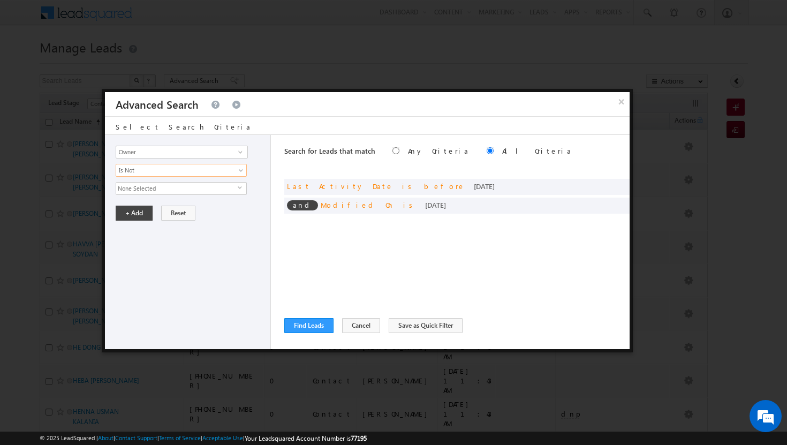
click at [234, 191] on span "None Selected" at bounding box center [177, 189] width 122 height 12
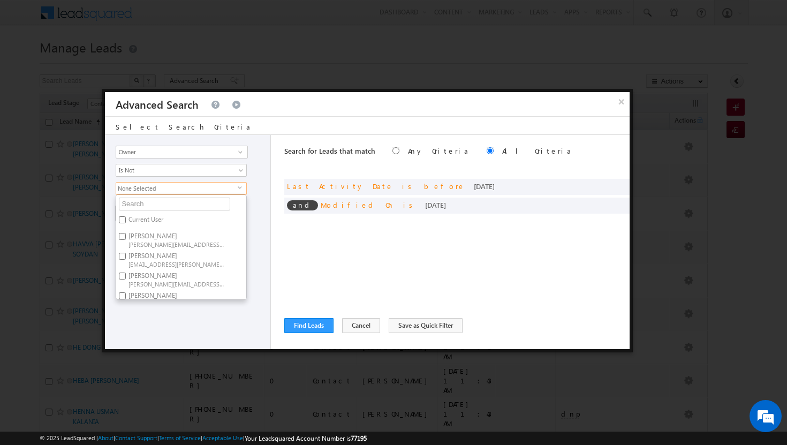
click at [140, 221] on label "Current User" at bounding box center [145, 221] width 58 height 17
click at [126, 221] on input "Current User" at bounding box center [122, 219] width 7 height 7
click at [184, 306] on div "Opportunity Type Lead Activity Task Sales Group Prospect Id Address 1 Address 2…" at bounding box center [188, 242] width 166 height 214
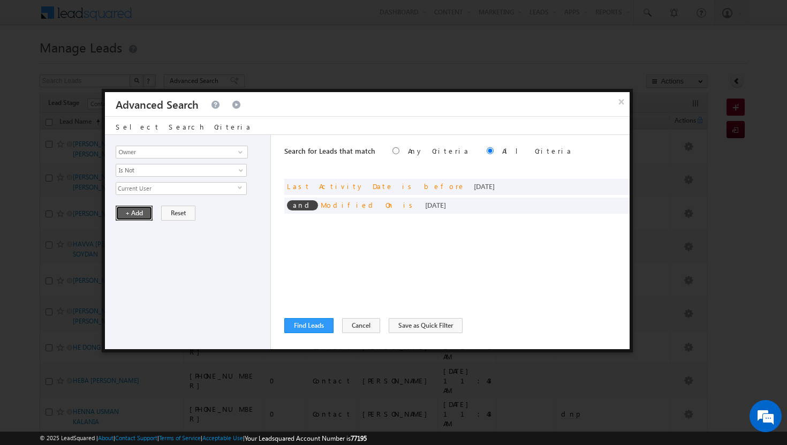
click at [133, 214] on button "+ Add" at bounding box center [134, 213] width 37 height 15
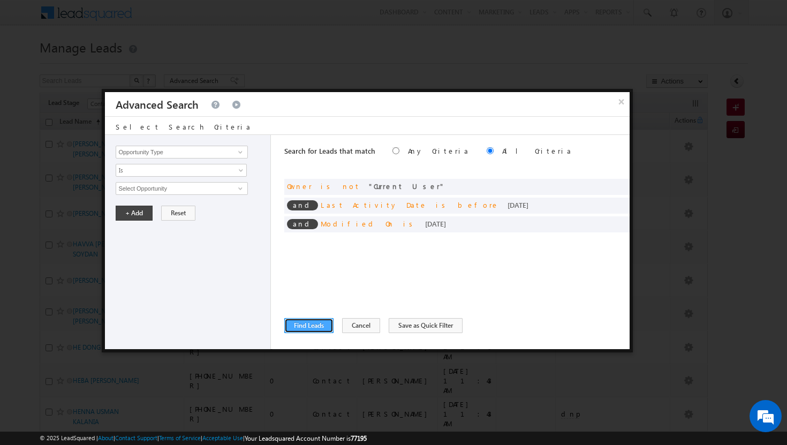
click at [301, 328] on button "Find Leads" at bounding box center [308, 325] width 49 height 15
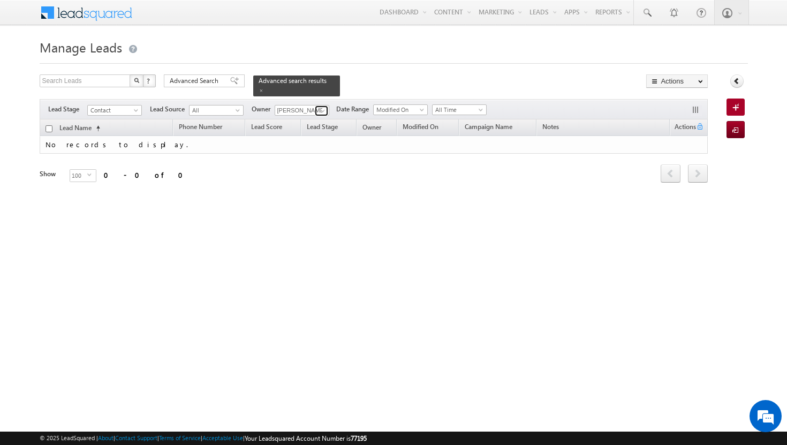
click at [325, 107] on span at bounding box center [323, 111] width 9 height 9
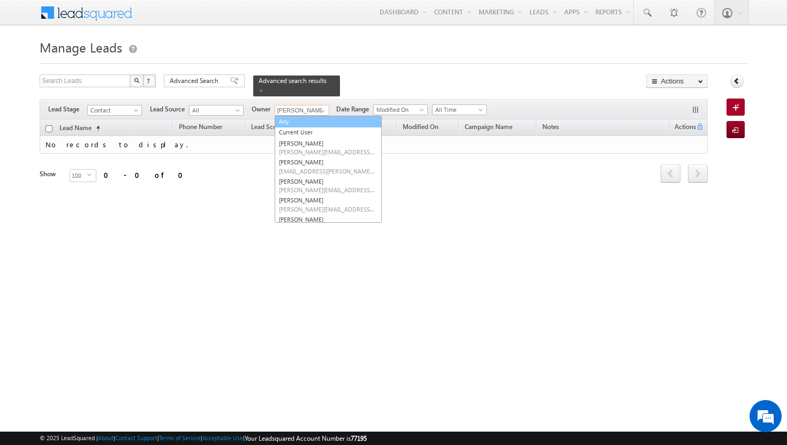
click at [324, 116] on link "Any" at bounding box center [328, 122] width 107 height 12
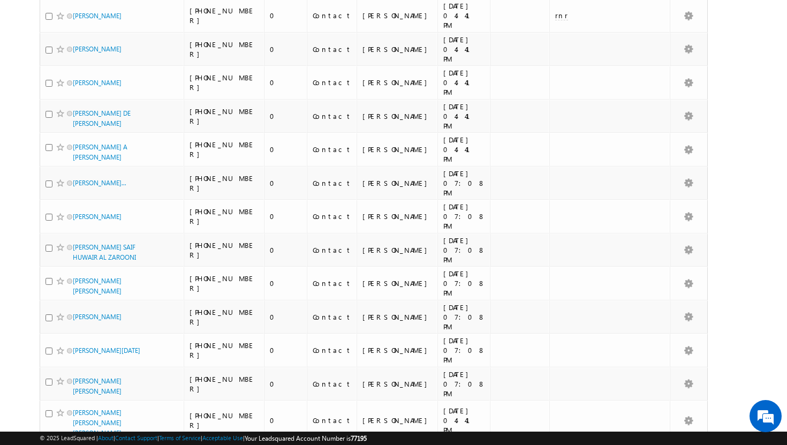
scroll to position [2532, 0]
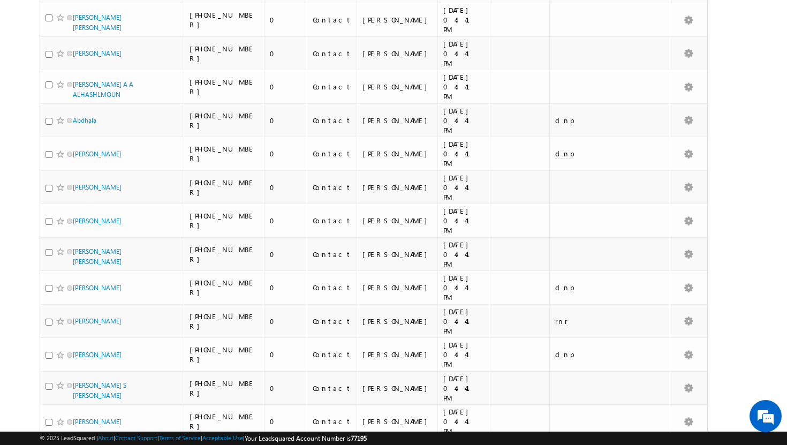
scroll to position [0, 0]
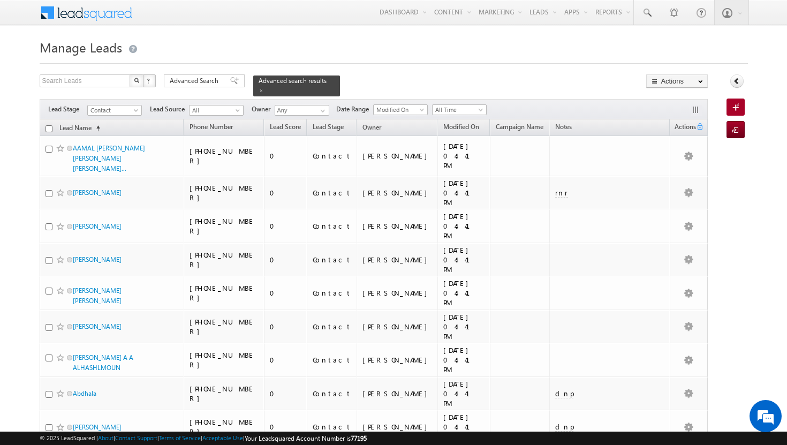
click at [49, 125] on input "checkbox" at bounding box center [49, 128] width 7 height 7
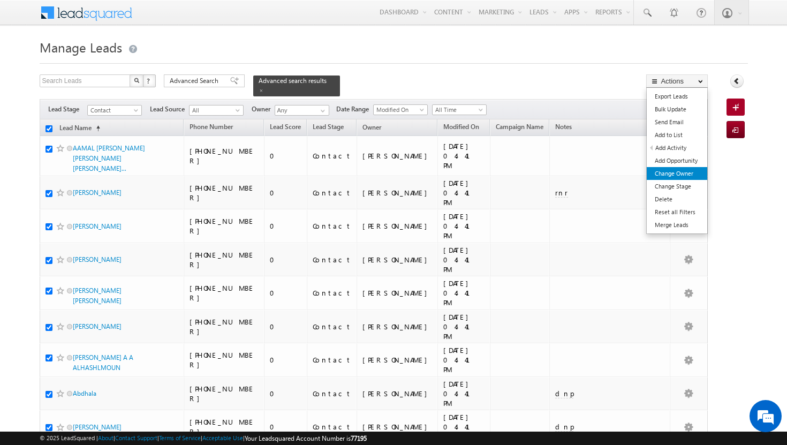
click at [695, 173] on link "Change Owner" at bounding box center [677, 173] width 60 height 13
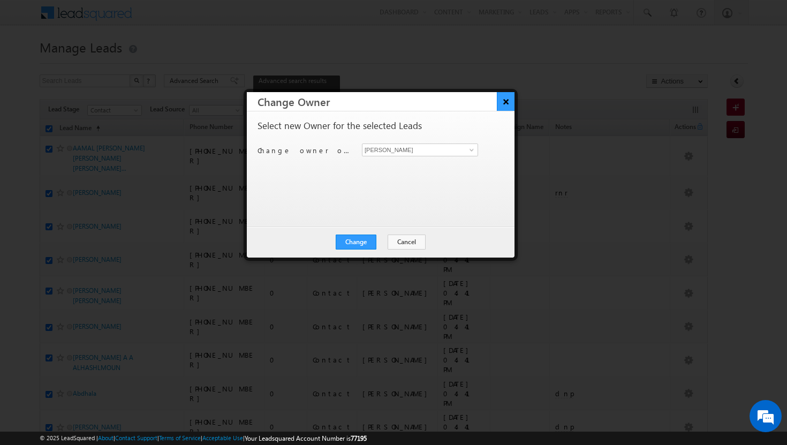
click at [501, 102] on button "×" at bounding box center [506, 101] width 18 height 19
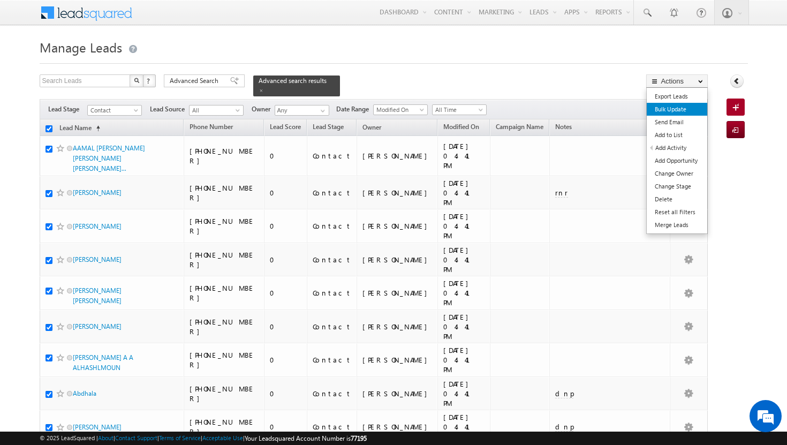
click at [686, 111] on link "Bulk Update" at bounding box center [677, 109] width 60 height 13
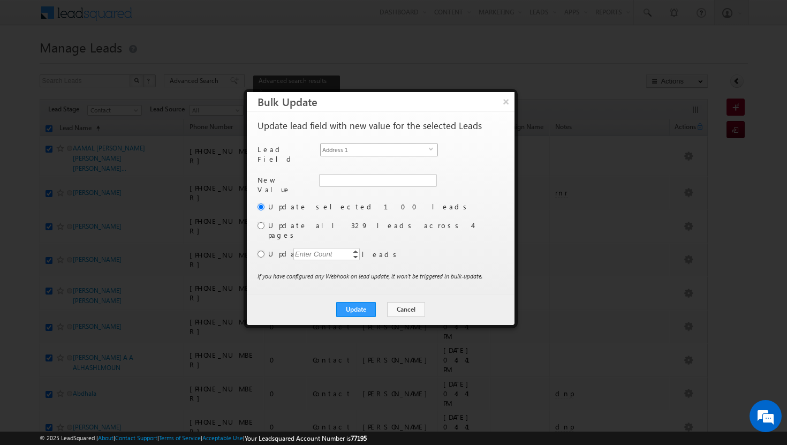
click at [411, 151] on span "Address 1" at bounding box center [375, 150] width 108 height 12
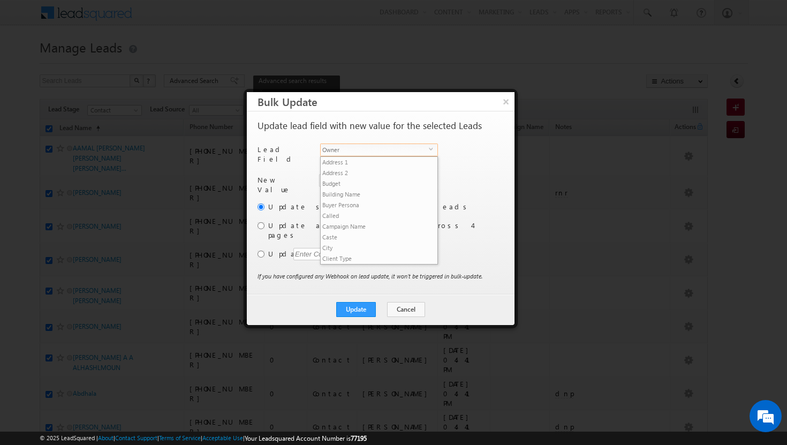
scroll to position [418, 0]
click at [388, 262] on li "Owner" at bounding box center [379, 267] width 117 height 11
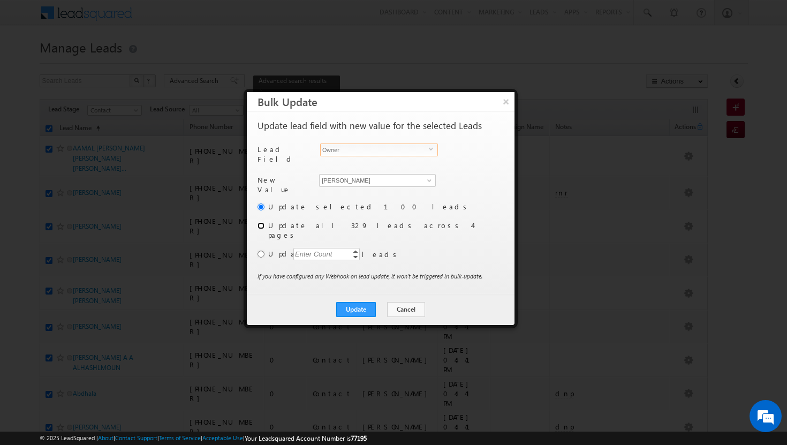
click at [262, 222] on input "radio" at bounding box center [260, 225] width 7 height 7
click at [356, 302] on button "Update" at bounding box center [356, 309] width 40 height 15
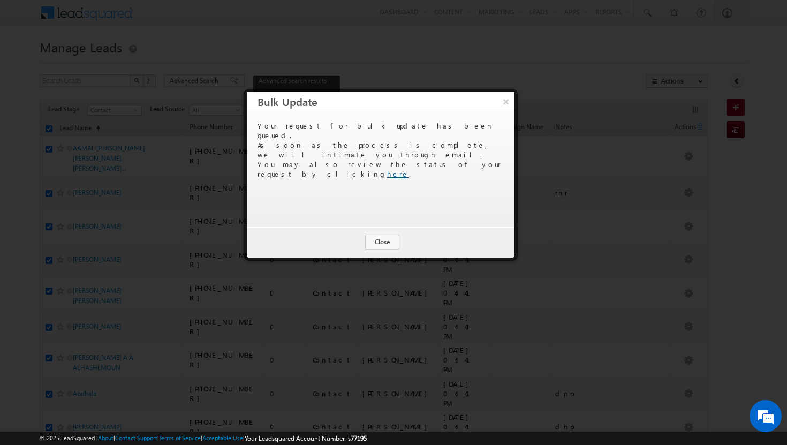
click at [409, 169] on link "here" at bounding box center [398, 173] width 22 height 9
click at [507, 99] on button "×" at bounding box center [506, 101] width 18 height 19
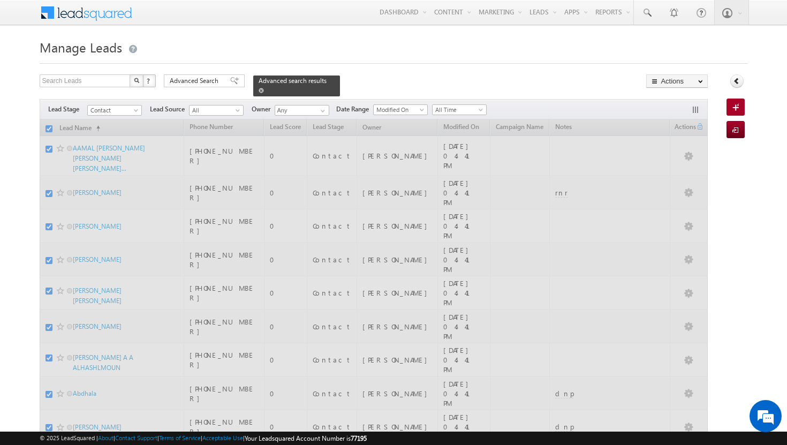
click at [264, 88] on span at bounding box center [261, 90] width 5 height 5
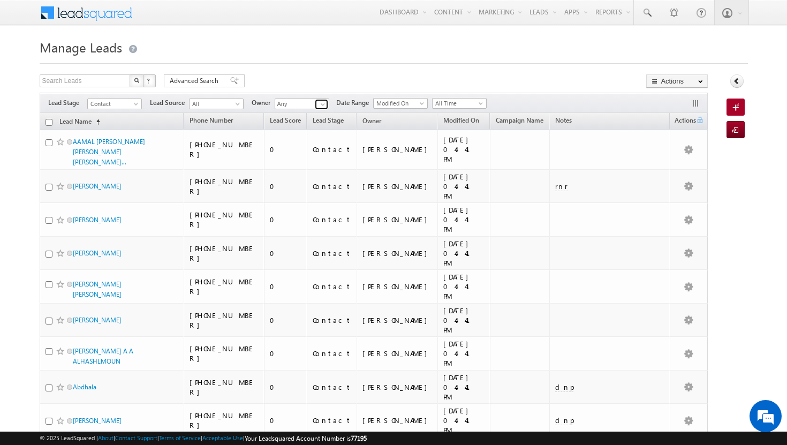
click at [327, 103] on span at bounding box center [323, 104] width 9 height 9
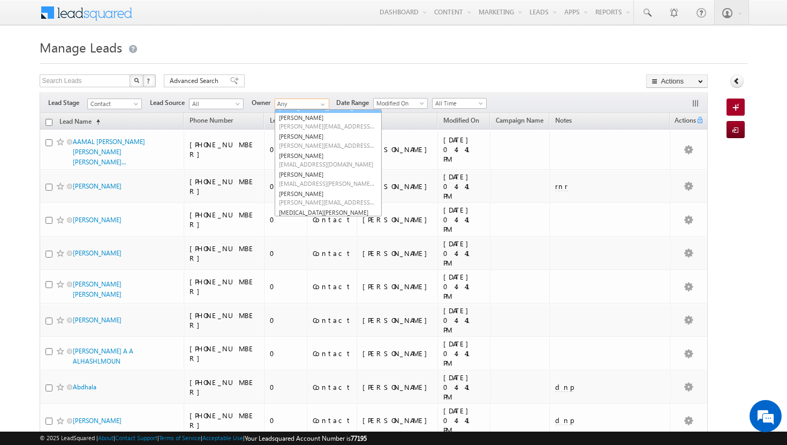
scroll to position [62, 0]
click at [304, 189] on link "[PERSON_NAME] [PERSON_NAME][EMAIL_ADDRESS][PERSON_NAME][DOMAIN_NAME]" at bounding box center [328, 193] width 107 height 20
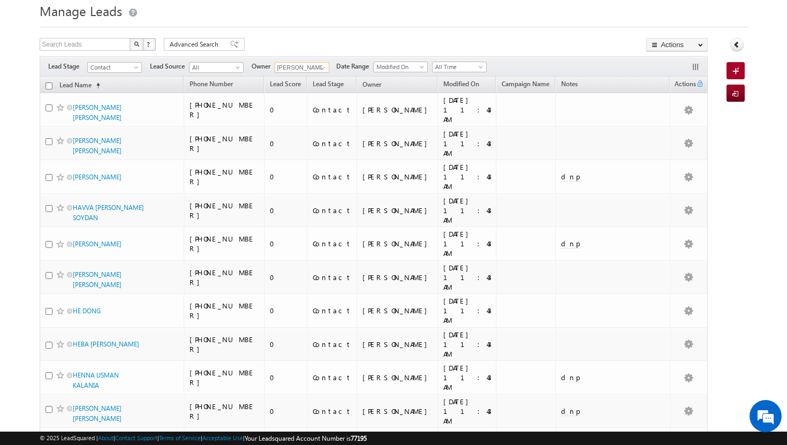
scroll to position [0, 0]
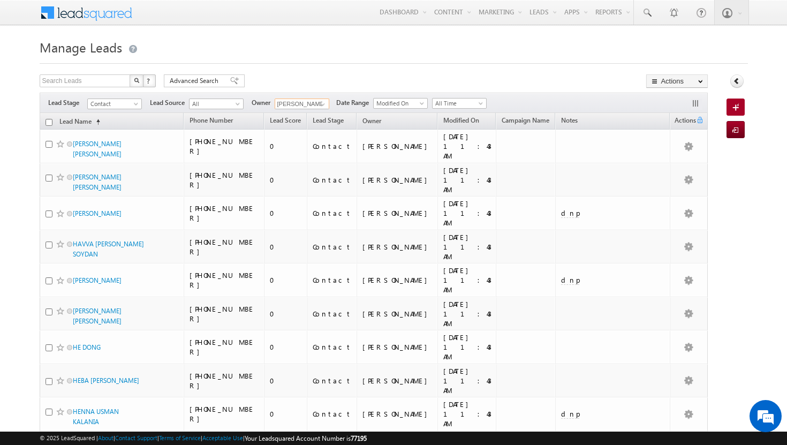
click at [50, 122] on input "checkbox" at bounding box center [49, 122] width 7 height 7
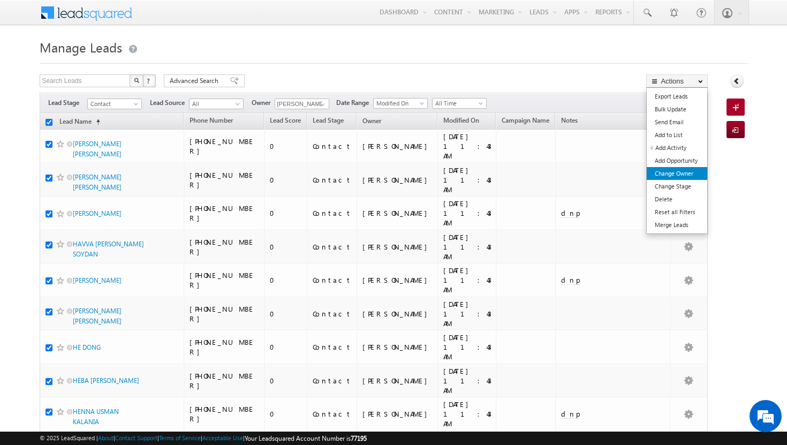
click at [685, 171] on link "Change Owner" at bounding box center [677, 173] width 60 height 13
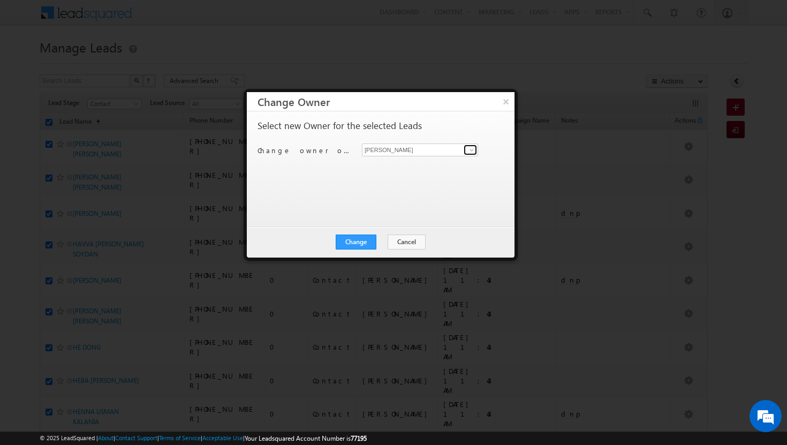
click at [474, 151] on span at bounding box center [471, 150] width 9 height 9
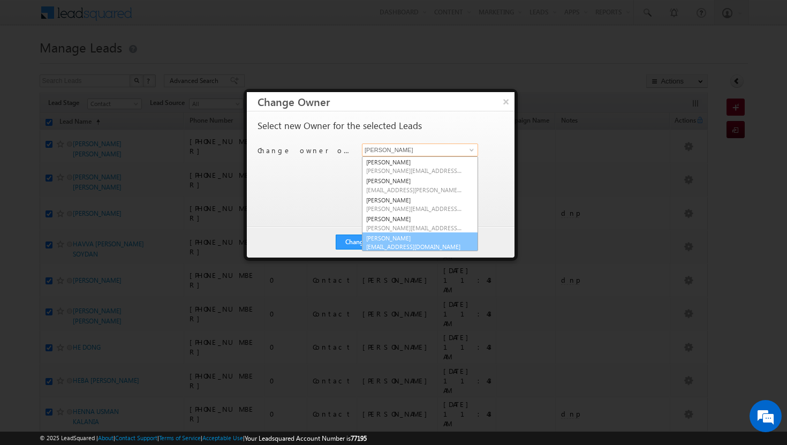
scroll to position [3, 0]
click at [426, 236] on link "[PERSON_NAME] [PERSON_NAME][EMAIL_ADDRESS][DOMAIN_NAME]" at bounding box center [420, 240] width 116 height 20
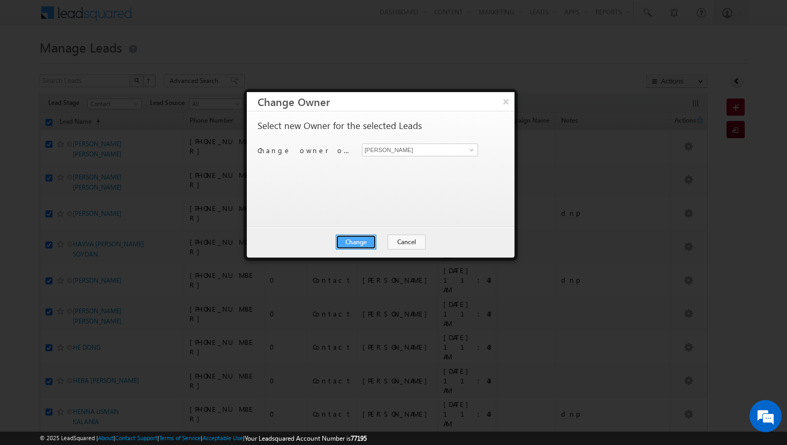
click at [369, 238] on button "Change" at bounding box center [356, 241] width 41 height 15
click at [393, 240] on button "Close" at bounding box center [382, 241] width 34 height 15
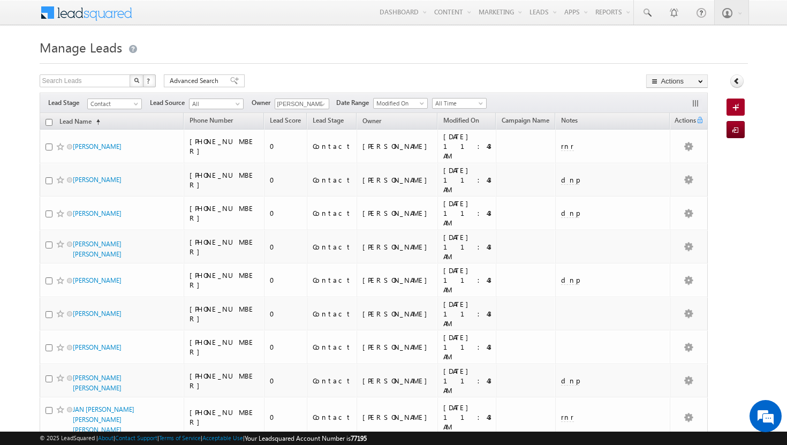
click at [49, 123] on input "checkbox" at bounding box center [49, 122] width 7 height 7
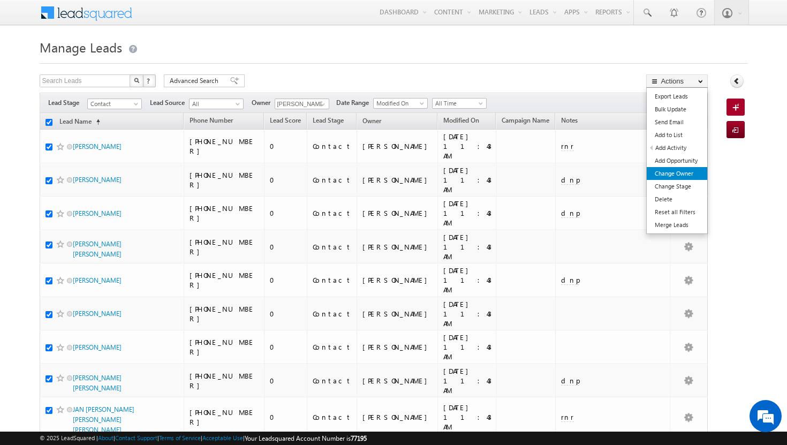
click at [685, 175] on link "Change Owner" at bounding box center [677, 173] width 60 height 13
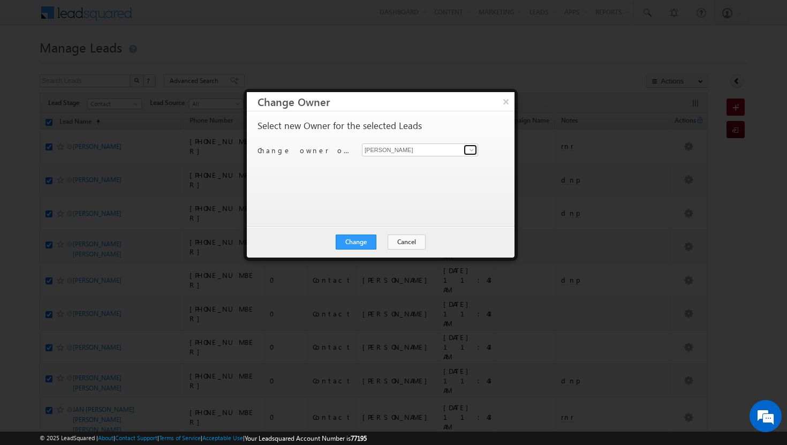
click at [474, 148] on span at bounding box center [471, 150] width 9 height 9
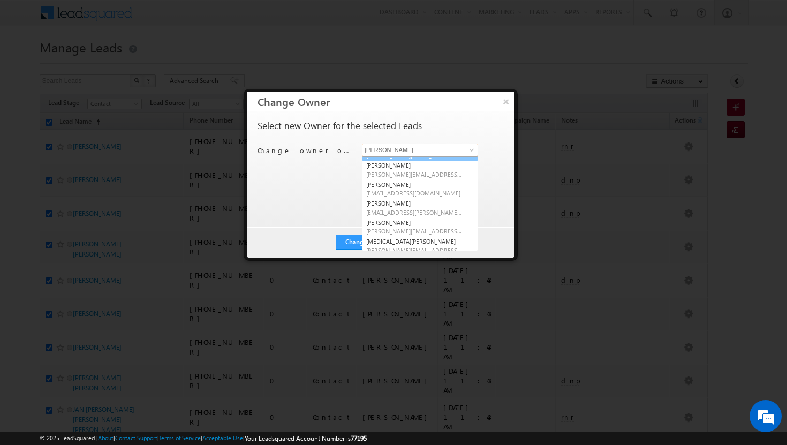
scroll to position [56, 0]
click at [432, 203] on link "[PERSON_NAME] [PERSON_NAME][EMAIL_ADDRESS][PERSON_NAME][DOMAIN_NAME]" at bounding box center [420, 206] width 116 height 20
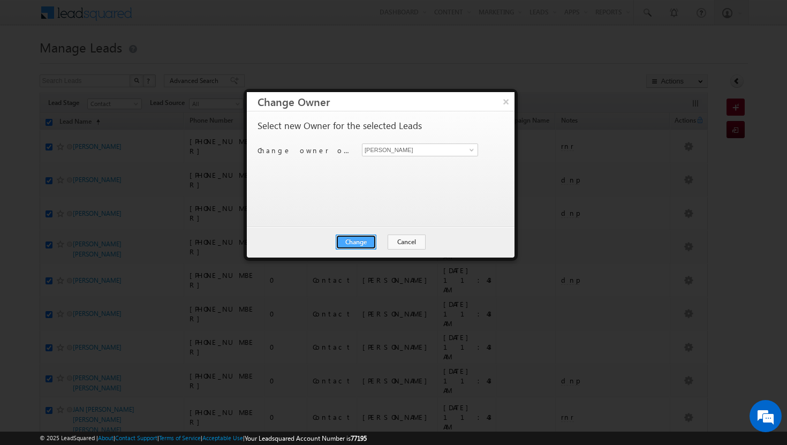
click at [362, 243] on button "Change" at bounding box center [356, 241] width 41 height 15
click at [383, 240] on button "Close" at bounding box center [382, 241] width 34 height 15
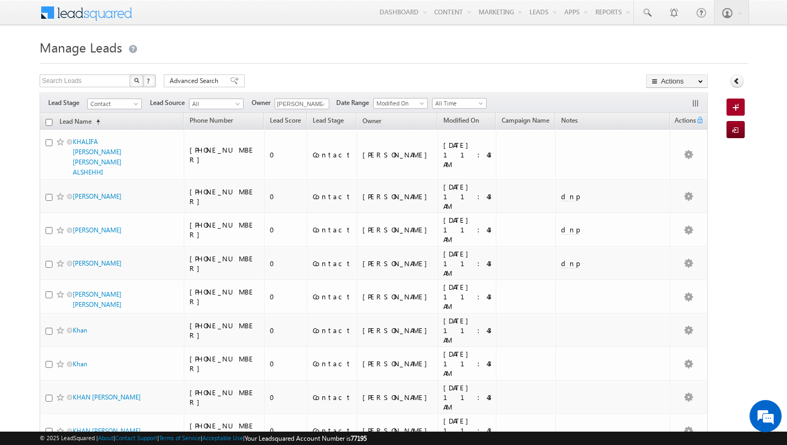
click at [49, 122] on input "checkbox" at bounding box center [49, 122] width 7 height 7
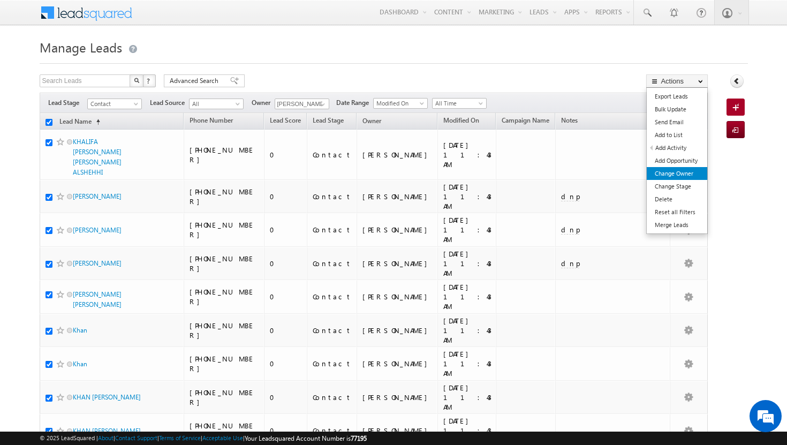
click at [683, 173] on link "Change Owner" at bounding box center [677, 173] width 60 height 13
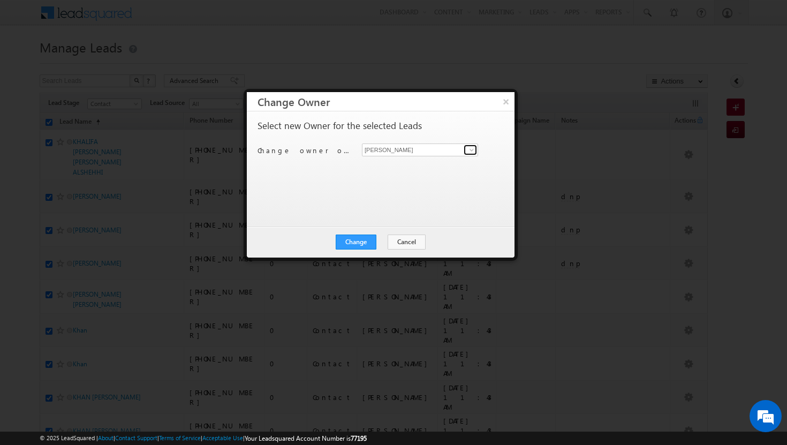
click at [470, 154] on link at bounding box center [470, 150] width 13 height 11
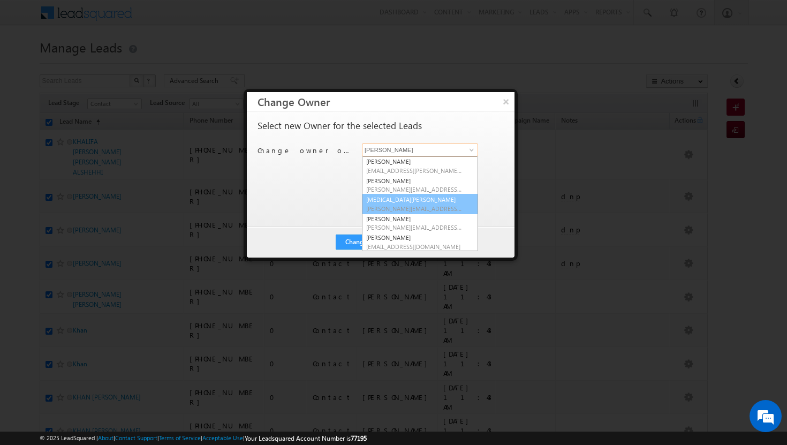
scroll to position [97, 0]
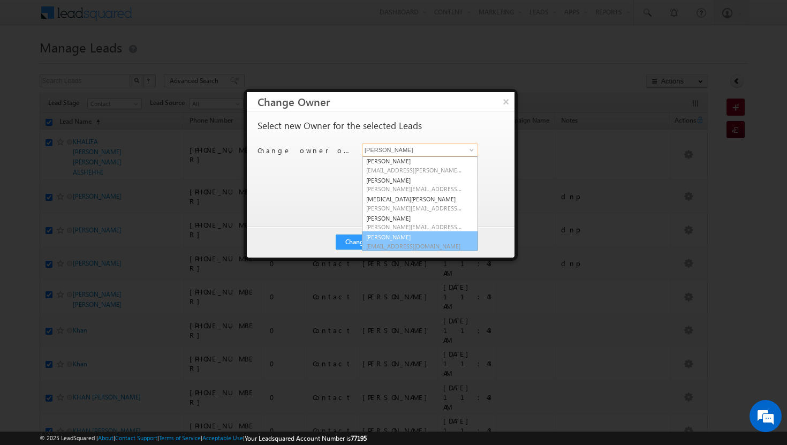
click at [428, 237] on link "[PERSON_NAME] [PERSON_NAME][EMAIL_ADDRESS][DOMAIN_NAME]" at bounding box center [420, 241] width 116 height 20
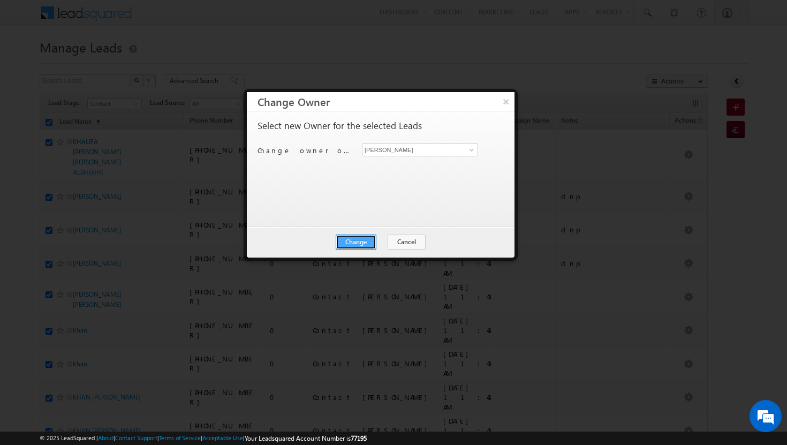
click at [353, 238] on button "Change" at bounding box center [356, 241] width 41 height 15
click at [375, 239] on button "Close" at bounding box center [382, 241] width 34 height 15
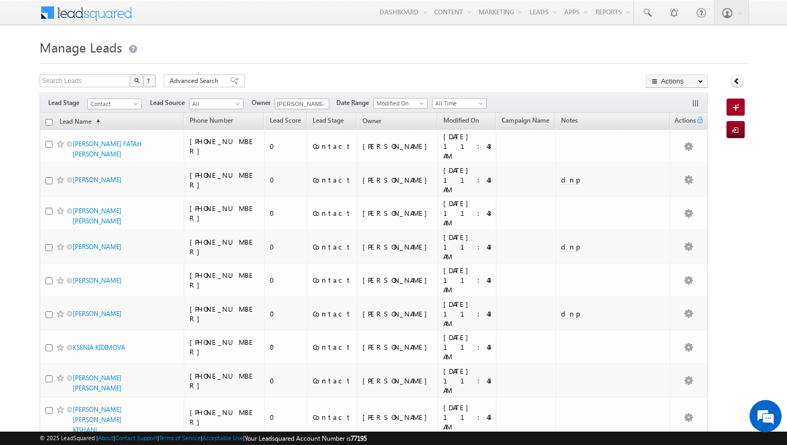
click at [48, 123] on input "checkbox" at bounding box center [49, 122] width 7 height 7
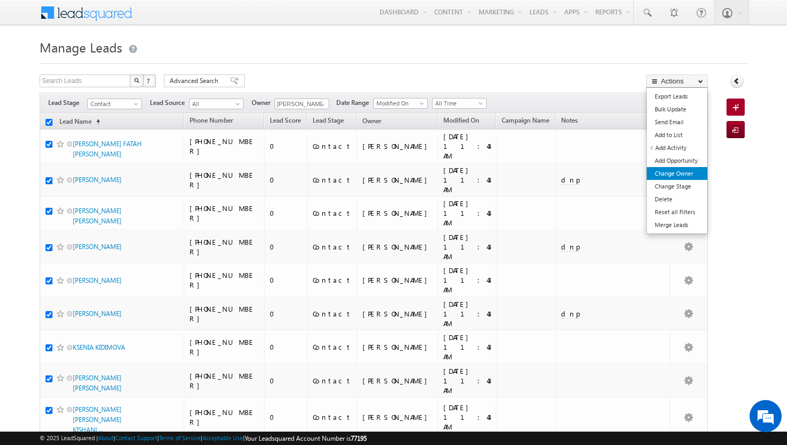
click at [687, 173] on link "Change Owner" at bounding box center [677, 173] width 60 height 13
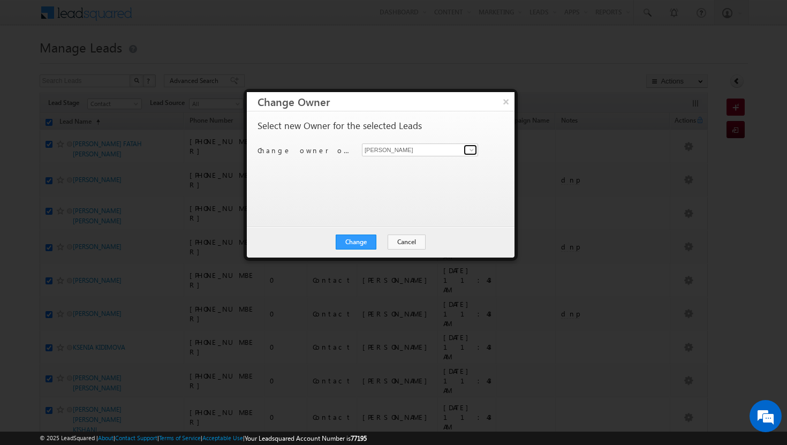
click at [468, 152] on span at bounding box center [471, 150] width 9 height 9
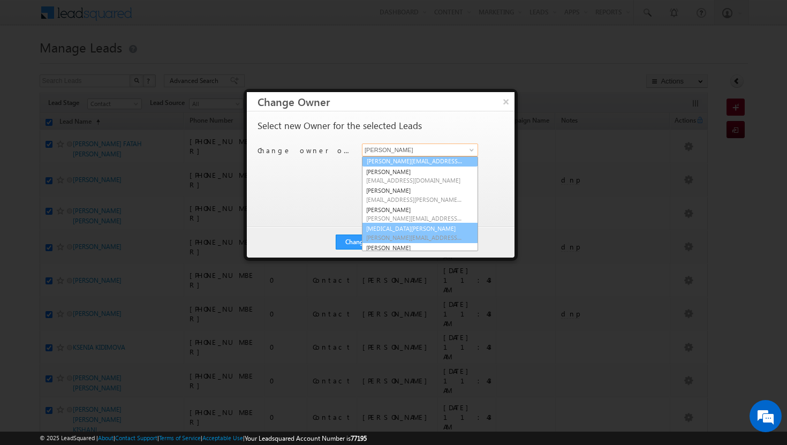
scroll to position [96, 0]
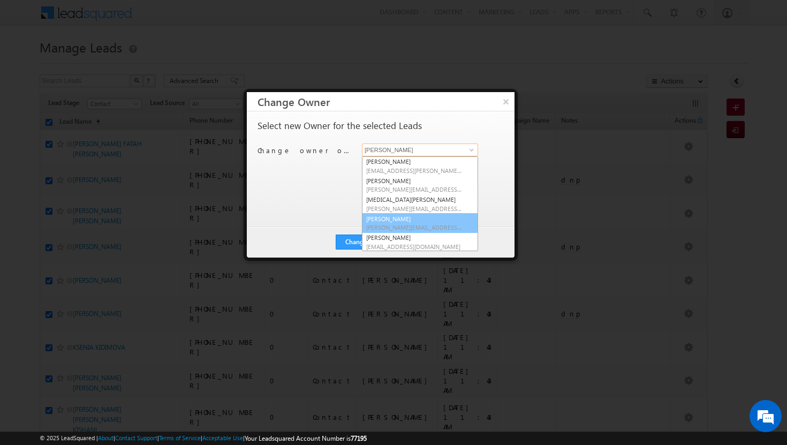
click at [422, 230] on link "[PERSON_NAME] [PERSON_NAME][EMAIL_ADDRESS][DOMAIN_NAME]" at bounding box center [420, 223] width 116 height 20
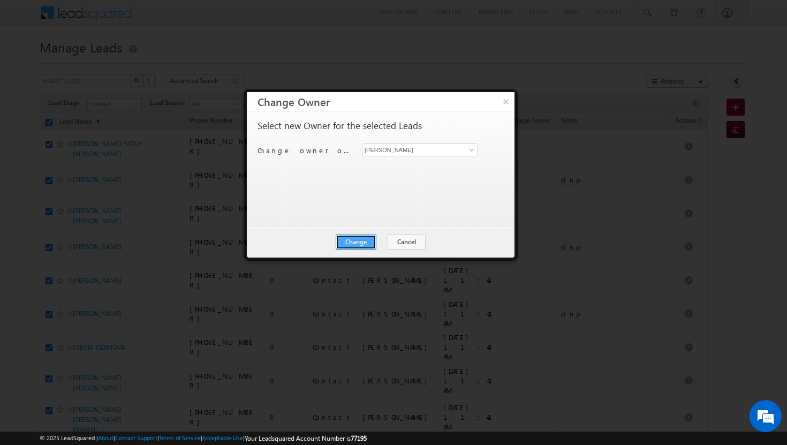
click at [344, 242] on button "Change" at bounding box center [356, 241] width 41 height 15
click at [370, 239] on button "Close" at bounding box center [382, 241] width 34 height 15
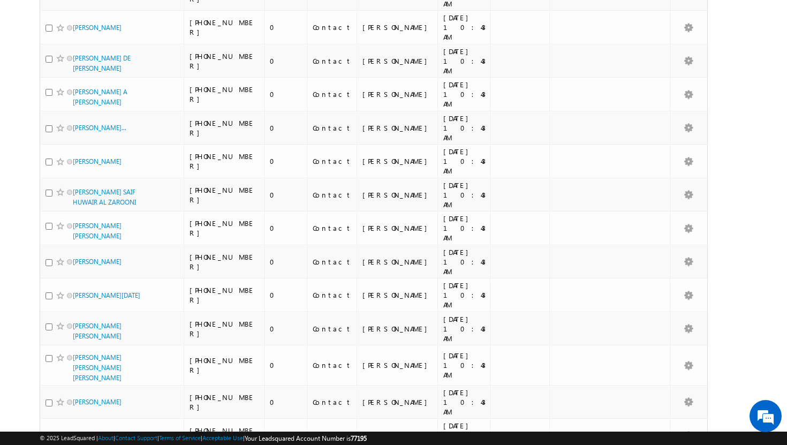
scroll to position [2532, 0]
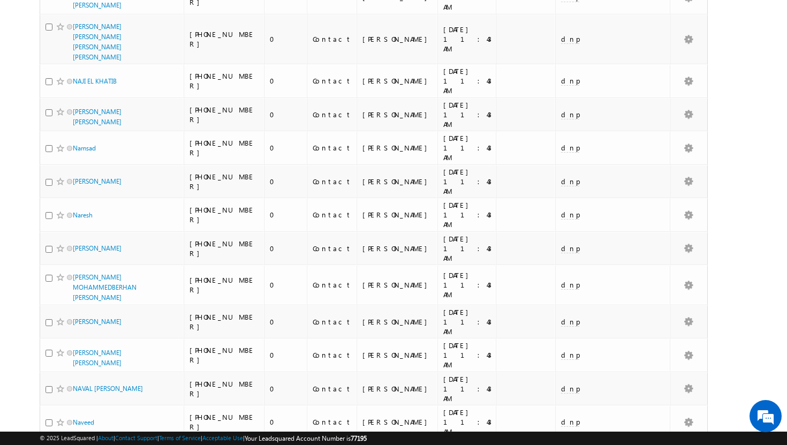
scroll to position [2596, 0]
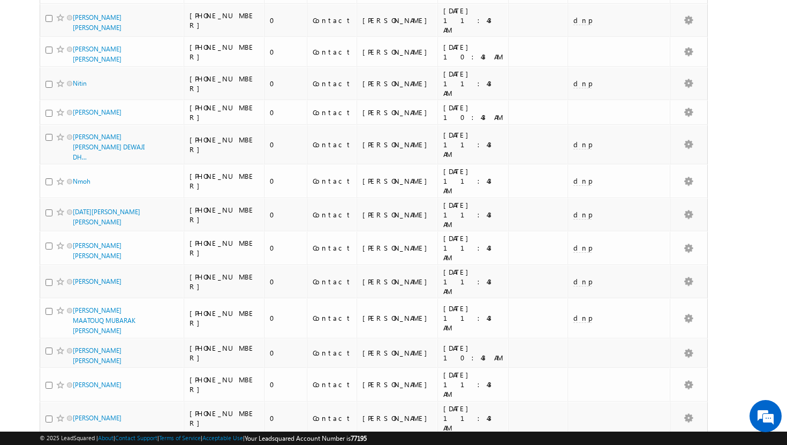
scroll to position [0, 0]
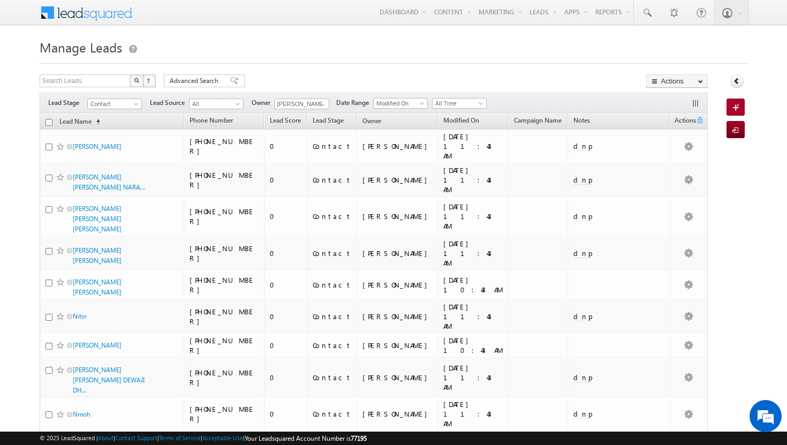
click at [46, 125] on input "checkbox" at bounding box center [49, 122] width 7 height 7
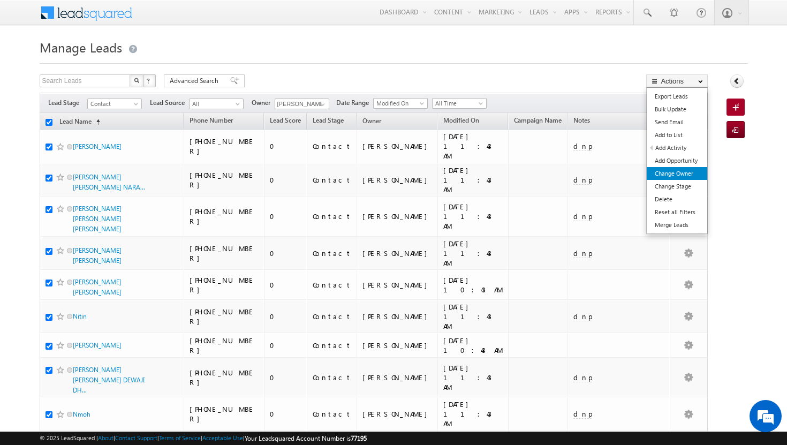
click at [677, 169] on link "Change Owner" at bounding box center [677, 173] width 60 height 13
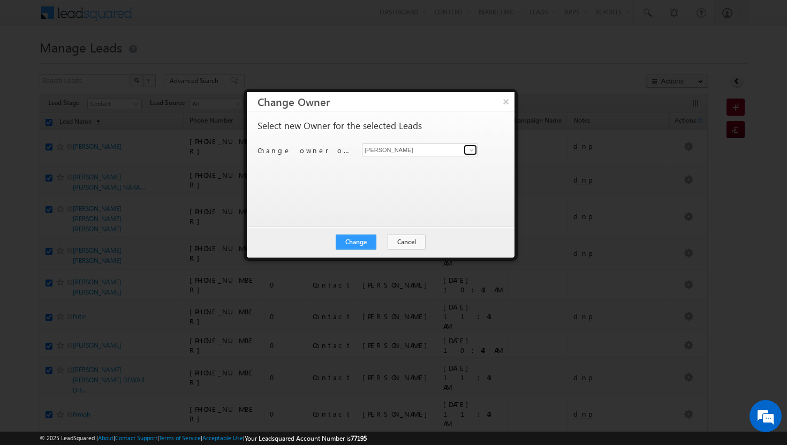
click at [472, 147] on span at bounding box center [471, 150] width 9 height 9
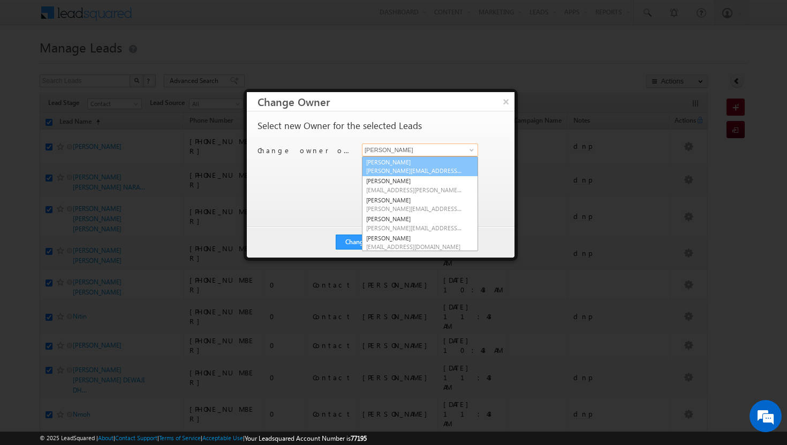
click at [436, 161] on link "[PERSON_NAME][DEMOGRAPHIC_DATA] [PERSON_NAME][EMAIL_ADDRESS][DOMAIN_NAME]" at bounding box center [420, 166] width 116 height 20
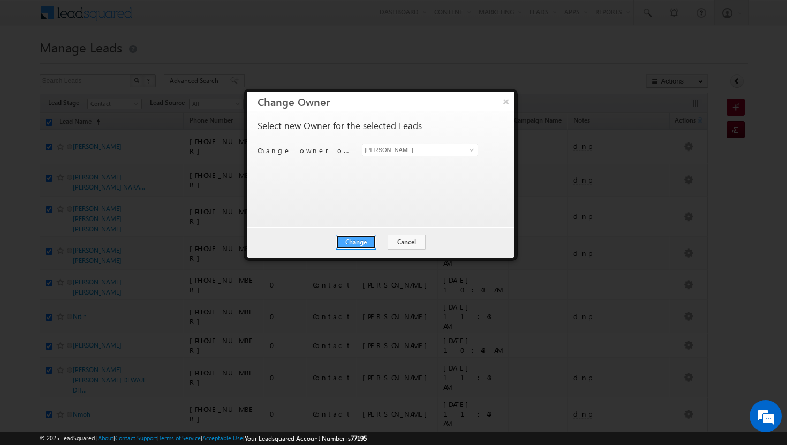
click at [368, 245] on button "Change" at bounding box center [356, 241] width 41 height 15
click at [389, 241] on button "Close" at bounding box center [382, 241] width 34 height 15
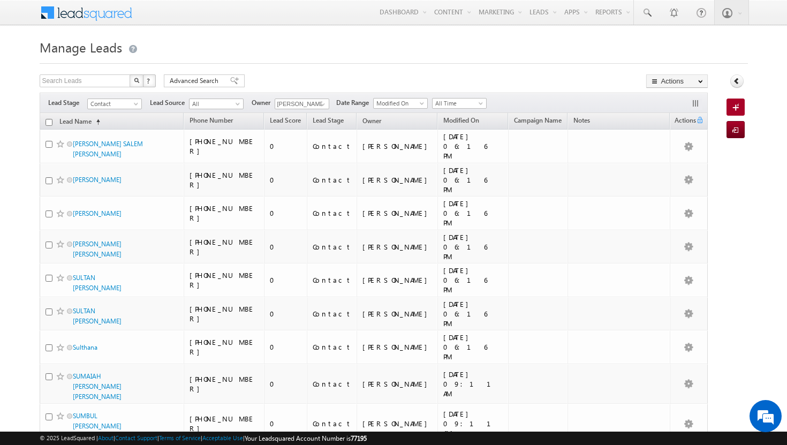
click at [50, 122] on input "checkbox" at bounding box center [49, 122] width 7 height 7
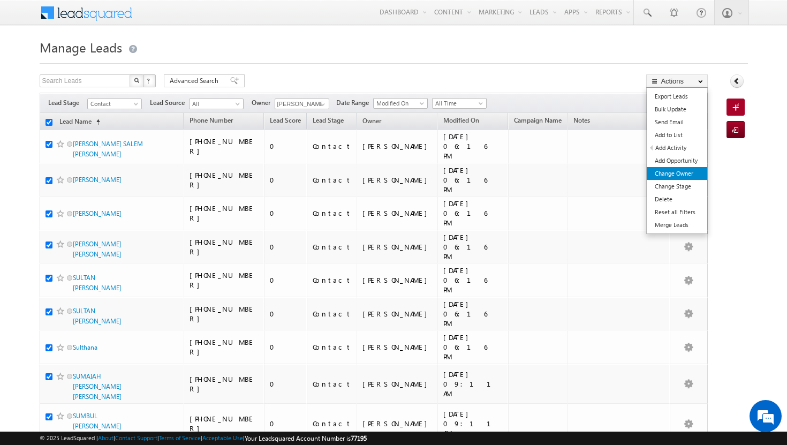
click at [671, 171] on link "Change Owner" at bounding box center [677, 173] width 60 height 13
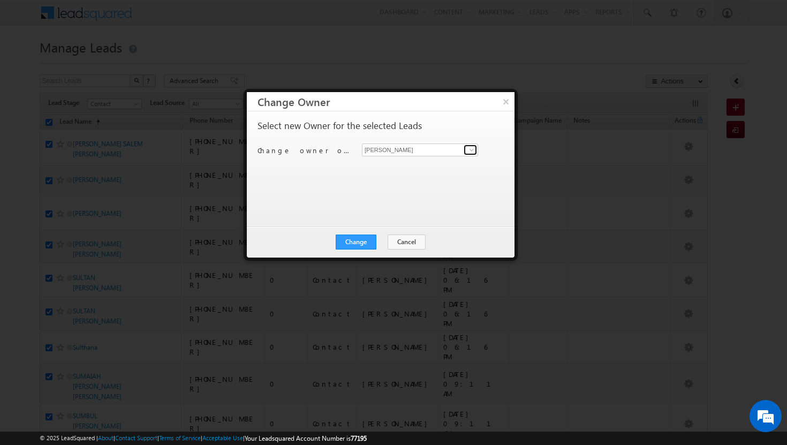
click at [470, 148] on span at bounding box center [471, 150] width 9 height 9
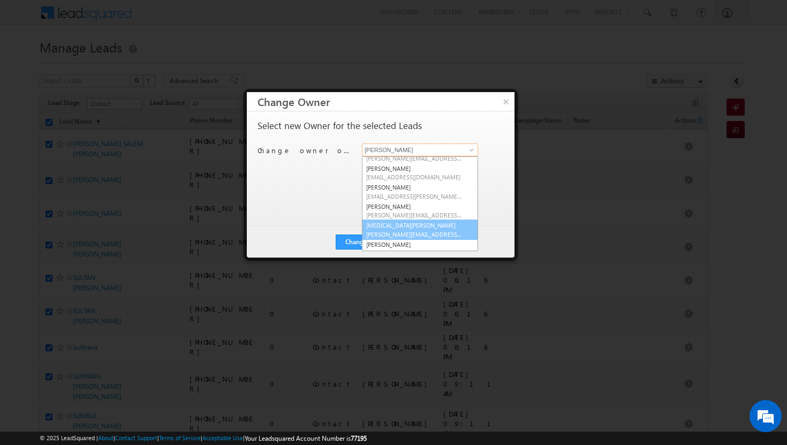
click at [418, 223] on link "[MEDICAL_DATA][PERSON_NAME] [MEDICAL_DATA][PERSON_NAME][EMAIL_ADDRESS][DOMAIN_N…" at bounding box center [420, 229] width 116 height 20
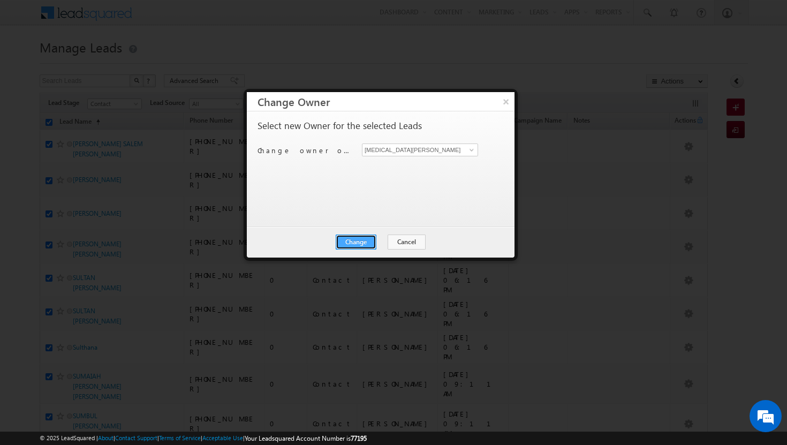
click at [357, 244] on button "Change" at bounding box center [356, 241] width 41 height 15
click at [380, 239] on button "Close" at bounding box center [382, 241] width 34 height 15
